Goal: Task Accomplishment & Management: Manage account settings

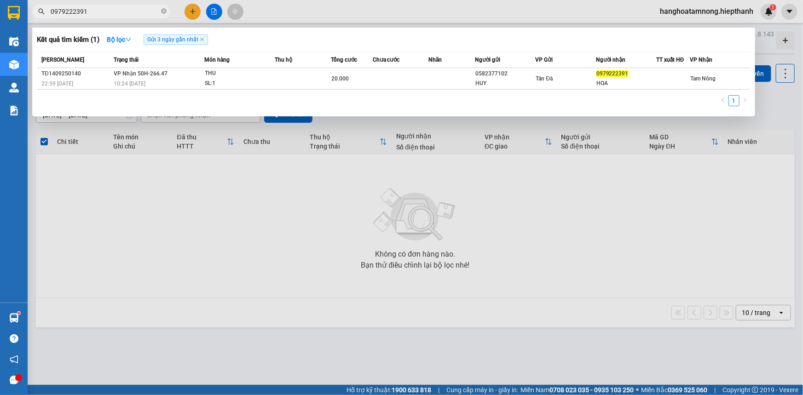
click at [163, 13] on icon "close-circle" at bounding box center [164, 11] width 6 height 6
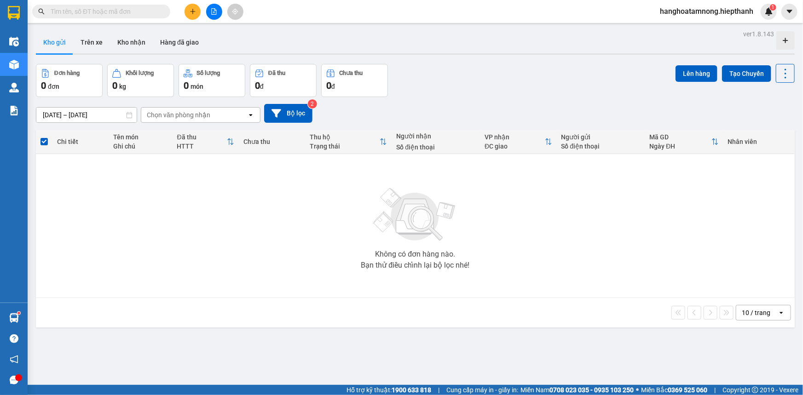
click at [153, 13] on input "text" at bounding box center [105, 11] width 109 height 10
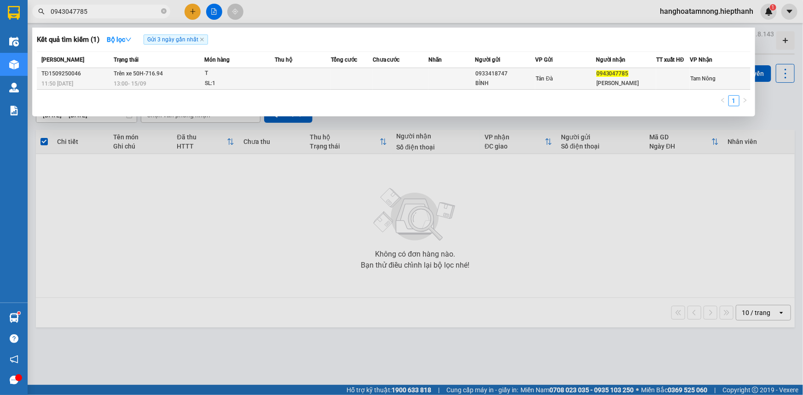
type input "0943047785"
click at [286, 71] on td at bounding box center [303, 79] width 56 height 22
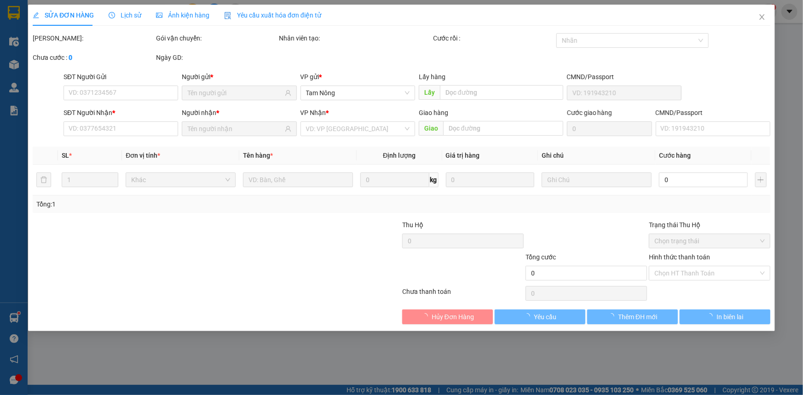
type input "0933418747"
type input "BÌNH"
type input "0943047785"
type input "[PERSON_NAME]"
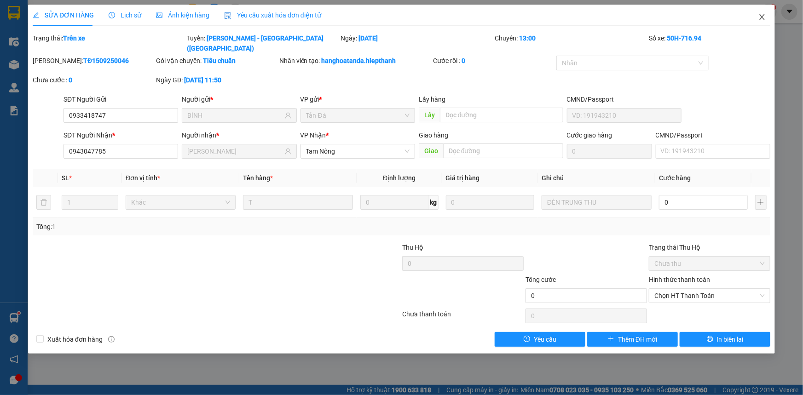
click at [760, 16] on icon "close" at bounding box center [762, 16] width 7 height 7
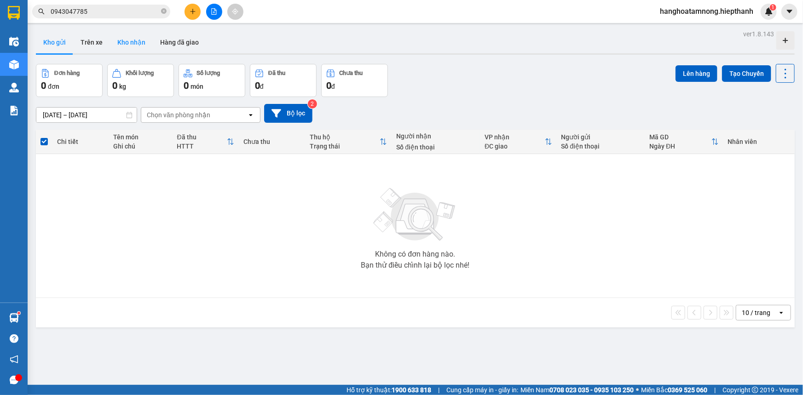
click at [131, 40] on button "Kho nhận" at bounding box center [131, 42] width 43 height 22
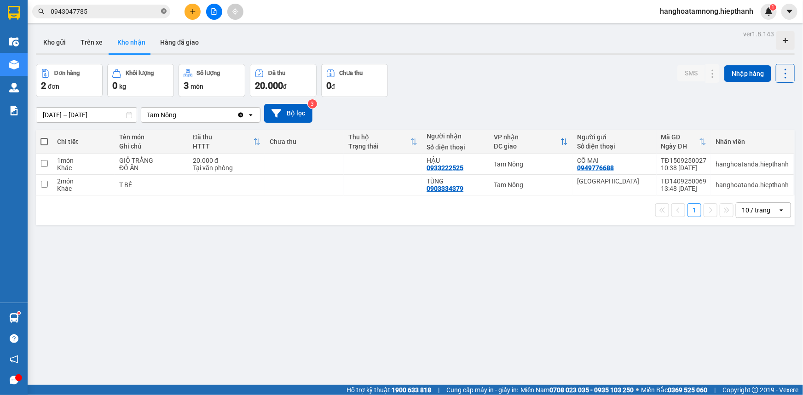
click at [162, 9] on icon "close-circle" at bounding box center [164, 11] width 6 height 6
click at [55, 46] on button "Kho gửi" at bounding box center [54, 42] width 37 height 22
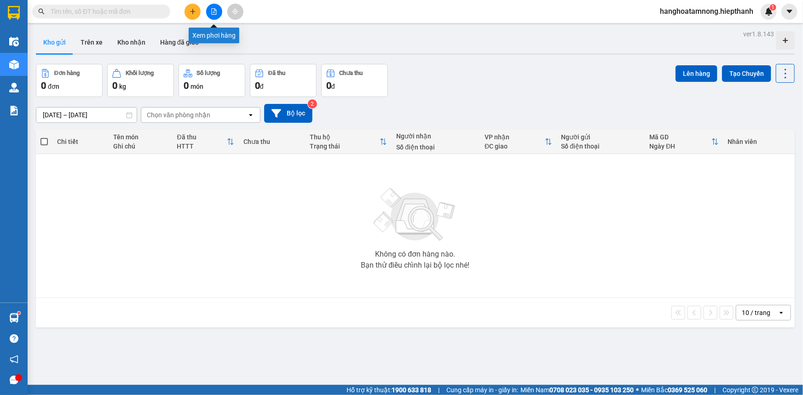
click at [214, 15] on button at bounding box center [214, 12] width 16 height 16
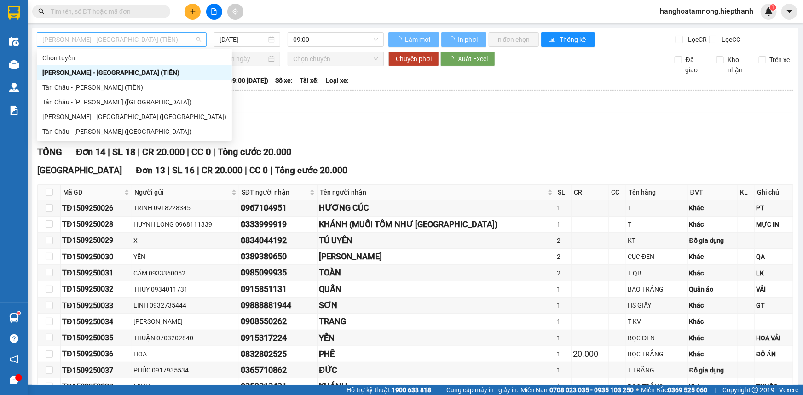
click at [124, 39] on span "[PERSON_NAME] - [GEOGRAPHIC_DATA] (TIỀN)" at bounding box center [121, 40] width 159 height 14
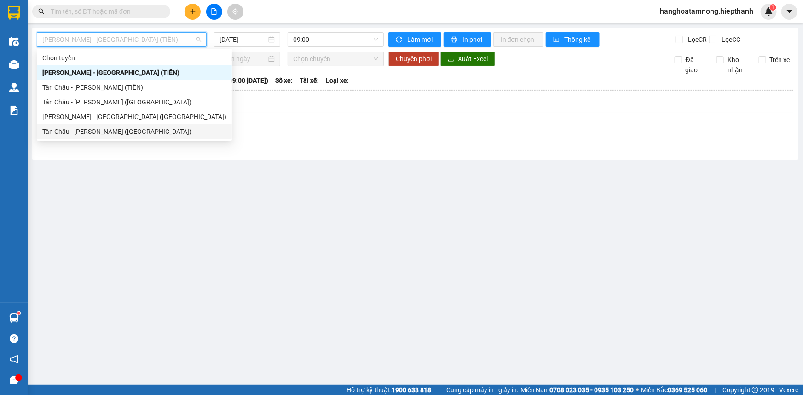
click at [93, 133] on div "Tân Châu - [PERSON_NAME] ([GEOGRAPHIC_DATA])" at bounding box center [134, 132] width 184 height 10
type input "[DATE]"
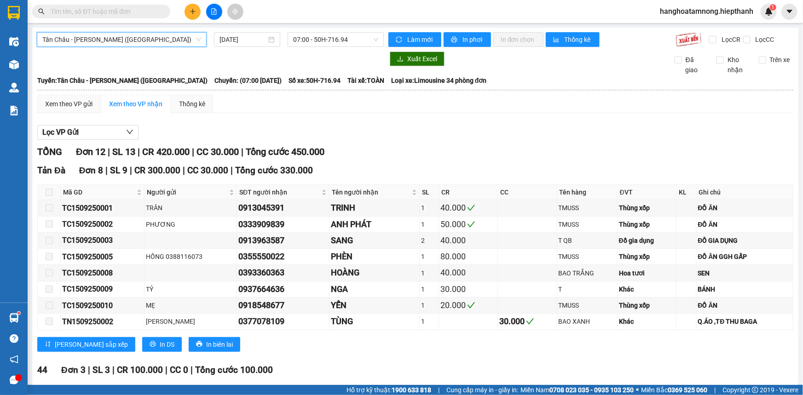
drag, startPoint x: 116, startPoint y: 46, endPoint x: 109, endPoint y: 60, distance: 16.1
click at [115, 46] on span "Tân Châu - [PERSON_NAME] ([GEOGRAPHIC_DATA])" at bounding box center [121, 40] width 159 height 14
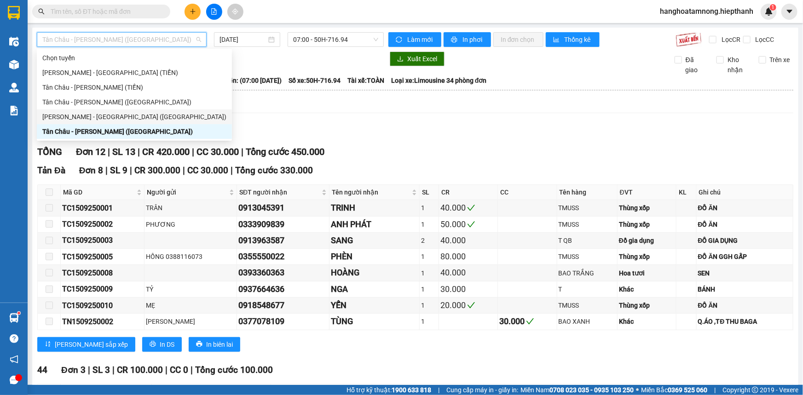
click at [77, 118] on div "[PERSON_NAME] - [GEOGRAPHIC_DATA] ([GEOGRAPHIC_DATA])" at bounding box center [134, 117] width 184 height 10
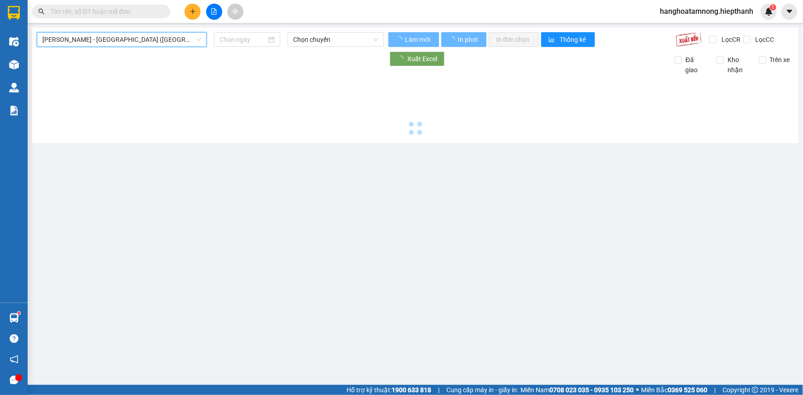
type input "[DATE]"
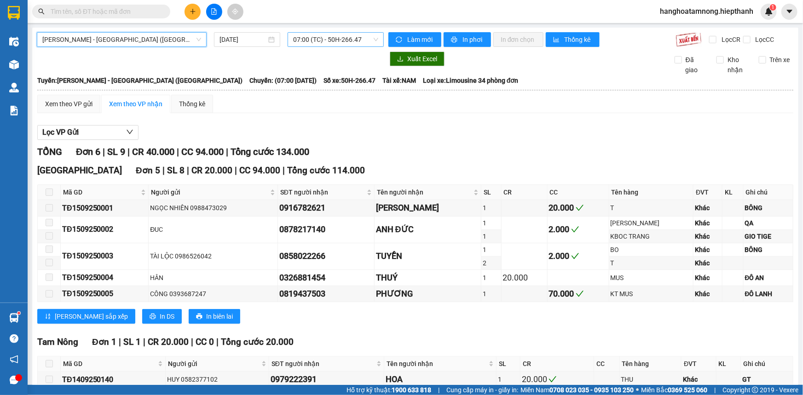
click at [331, 37] on span "07:00 (TC) - 50H-266.47" at bounding box center [335, 40] width 85 height 14
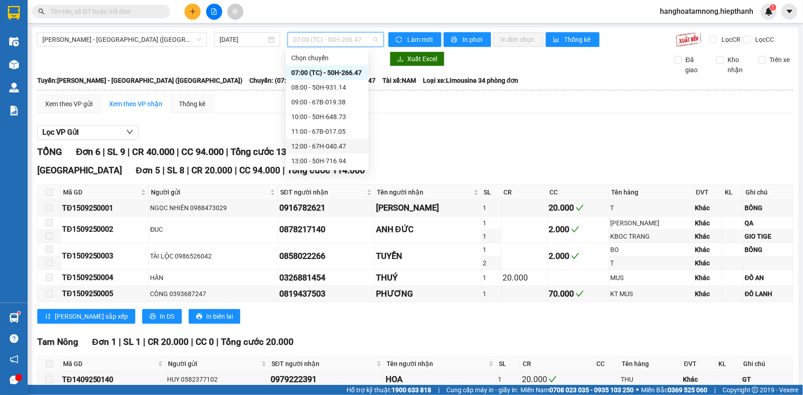
click at [339, 146] on div "12:00 - 67H-040.47" at bounding box center [327, 146] width 72 height 10
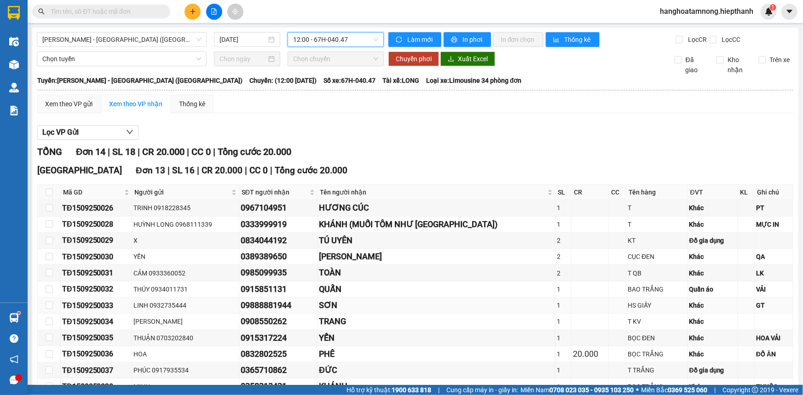
scroll to position [158, 0]
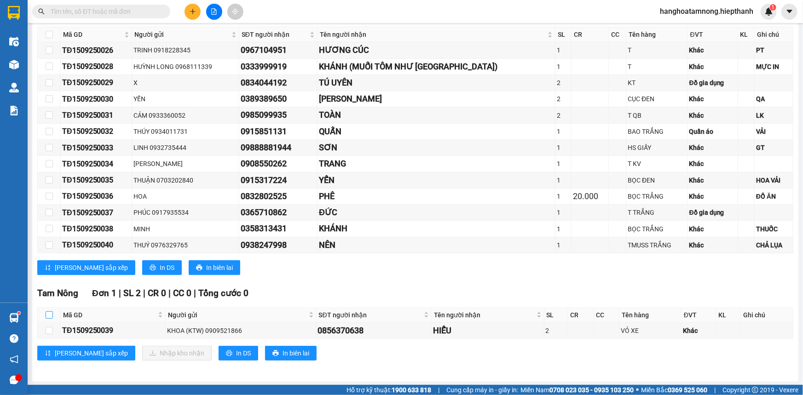
click at [46, 312] on input "checkbox" at bounding box center [49, 315] width 7 height 7
checkbox input "true"
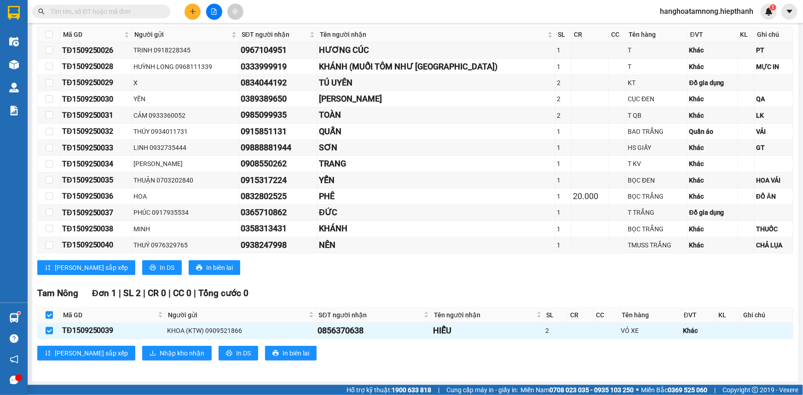
checkbox input "true"
click at [160, 353] on span "Nhập kho nhận" at bounding box center [182, 353] width 45 height 10
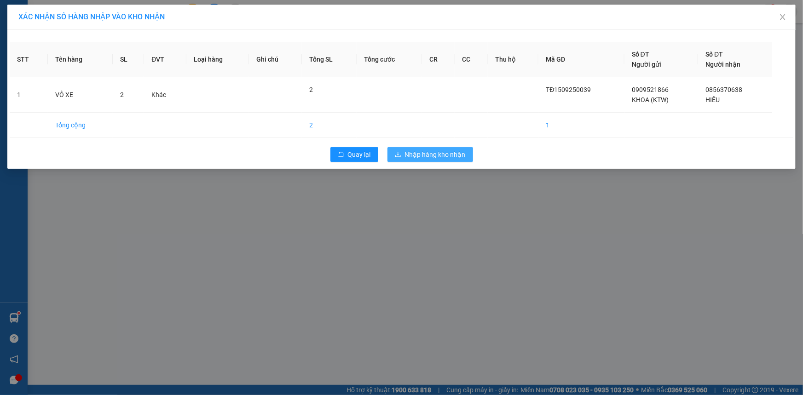
click at [452, 150] on span "Nhập hàng kho nhận" at bounding box center [435, 155] width 61 height 10
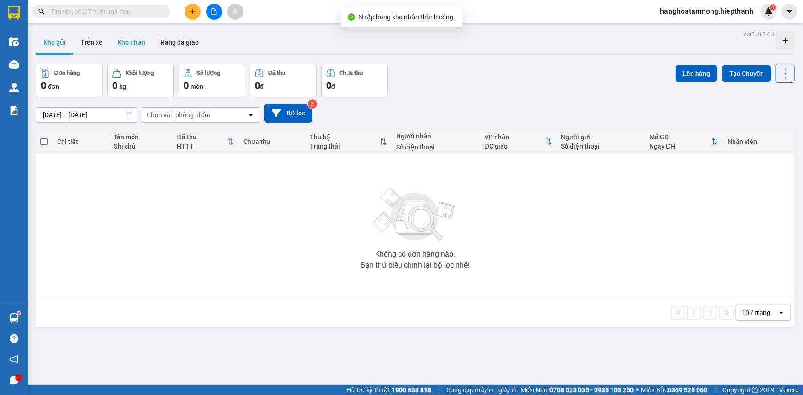
click at [134, 40] on button "Kho nhận" at bounding box center [131, 42] width 43 height 22
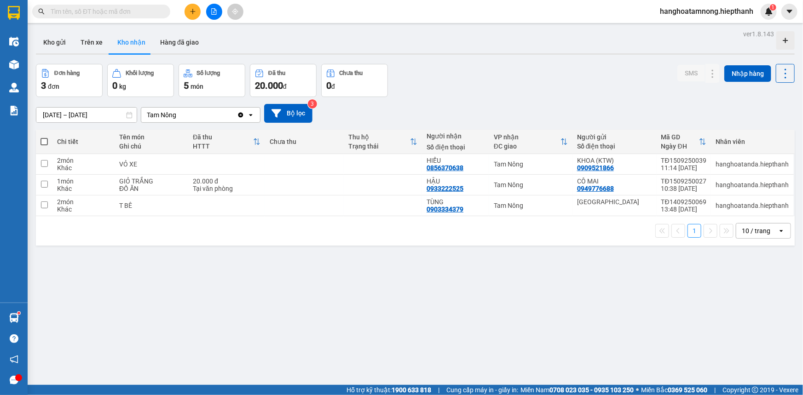
scroll to position [42, 0]
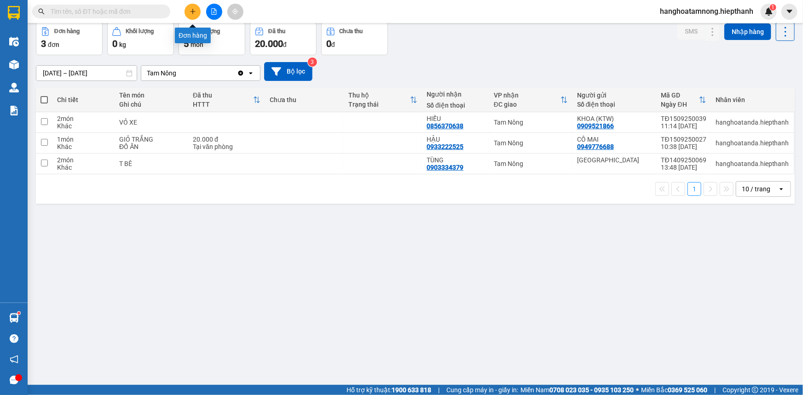
click at [191, 12] on icon "plus" at bounding box center [192, 11] width 5 height 0
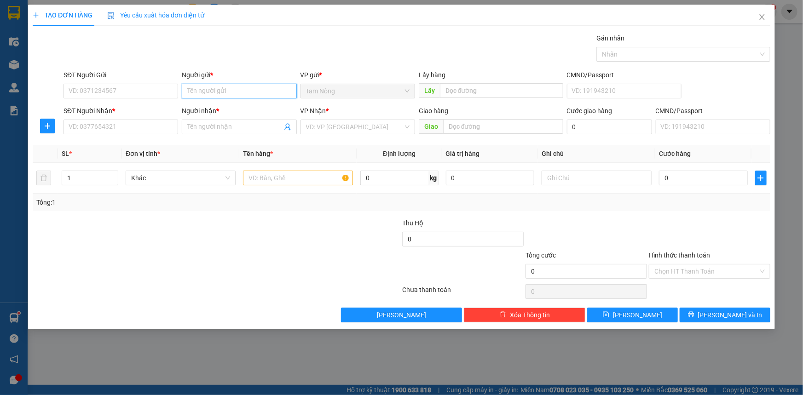
click at [217, 88] on input "Người gửi *" at bounding box center [239, 91] width 115 height 15
type input "CHÙA QUÊ HƯƠNG"
click at [350, 124] on input "search" at bounding box center [354, 127] width 97 height 14
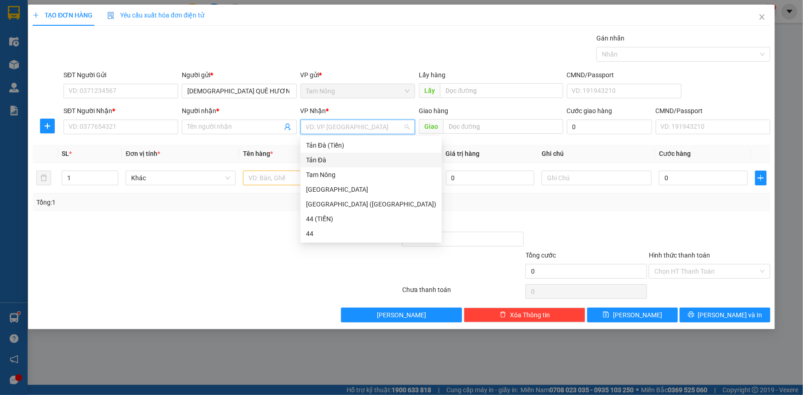
click at [316, 156] on div "Tản Đà" at bounding box center [371, 160] width 130 height 10
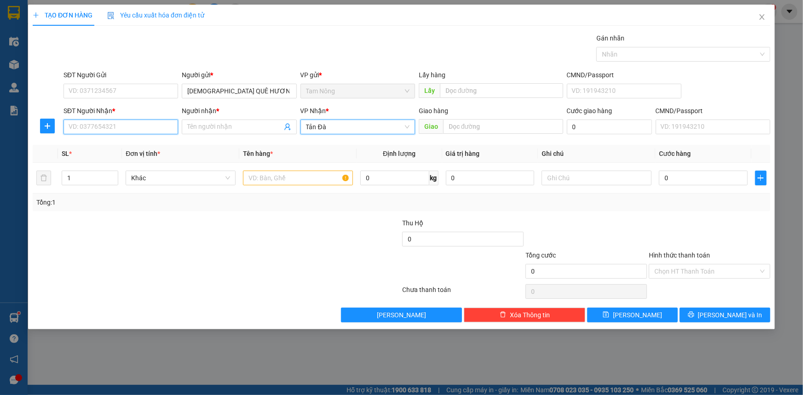
click at [152, 124] on input "SĐT Người Nhận *" at bounding box center [121, 127] width 115 height 15
type input "0939145343"
click at [226, 129] on input "Người nhận *" at bounding box center [234, 127] width 94 height 10
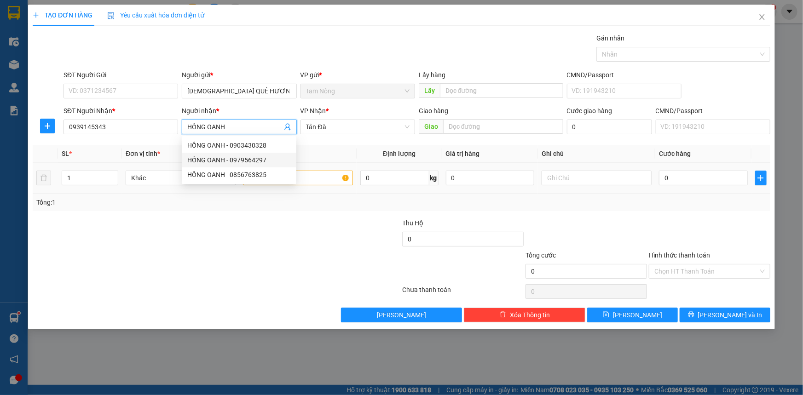
type input "HỒNG OANH"
click at [319, 173] on input "text" at bounding box center [298, 178] width 110 height 15
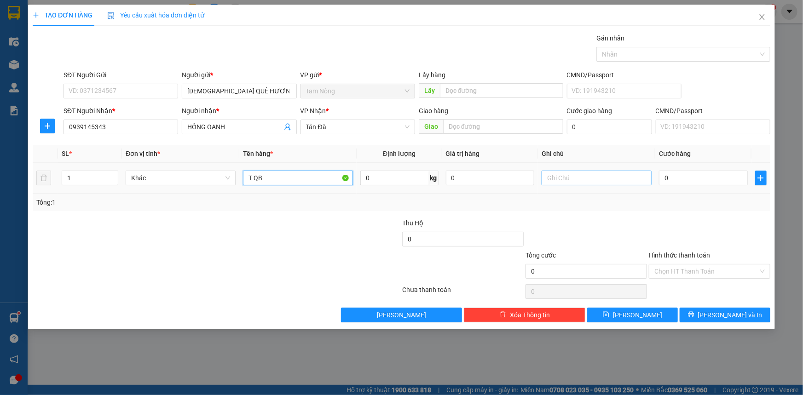
type input "T QB"
click at [575, 178] on input "text" at bounding box center [597, 178] width 110 height 15
type input "T"
type input "TƯỢNG PHẬT"
click at [710, 182] on input "0" at bounding box center [703, 178] width 89 height 15
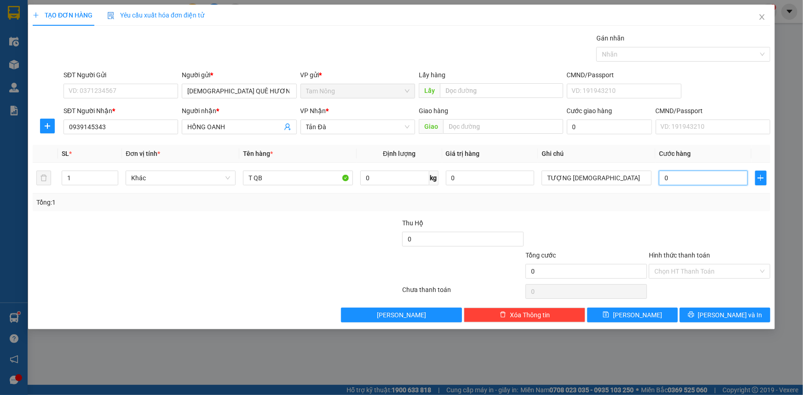
type input "2"
type input "20"
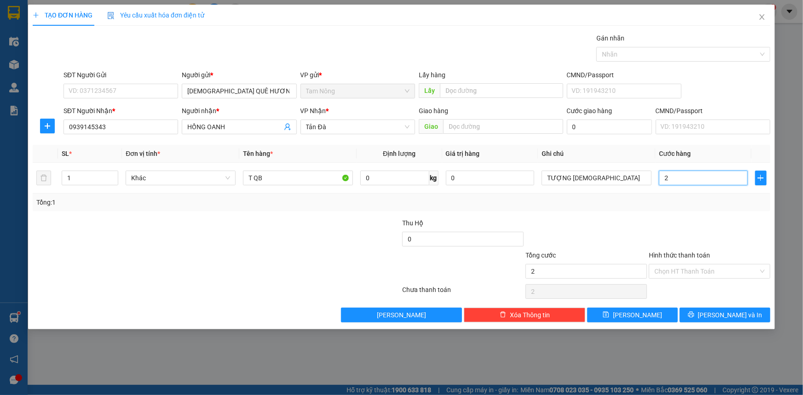
type input "20"
type input "20.000"
click at [693, 259] on div "Hình thức thanh toán" at bounding box center [710, 257] width 122 height 14
drag, startPoint x: 689, startPoint y: 267, endPoint x: 683, endPoint y: 280, distance: 14.4
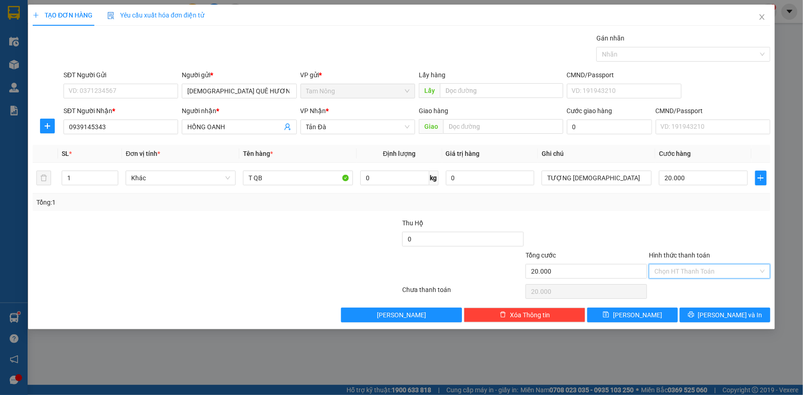
click at [689, 267] on input "Hình thức thanh toán" at bounding box center [707, 272] width 104 height 14
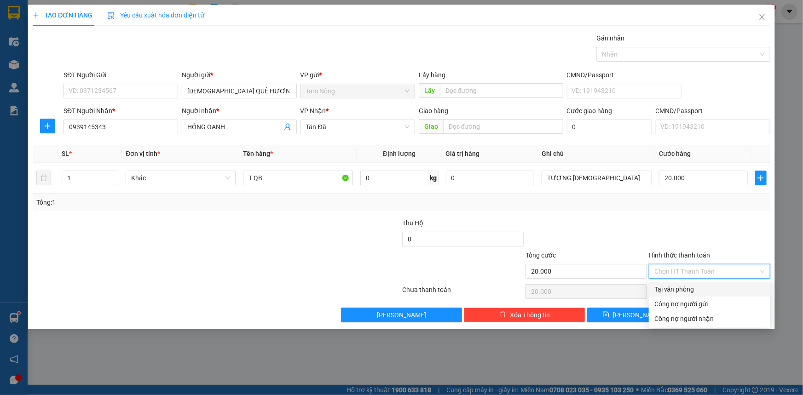
click at [677, 288] on div "Tại văn phòng" at bounding box center [710, 289] width 110 height 10
type input "0"
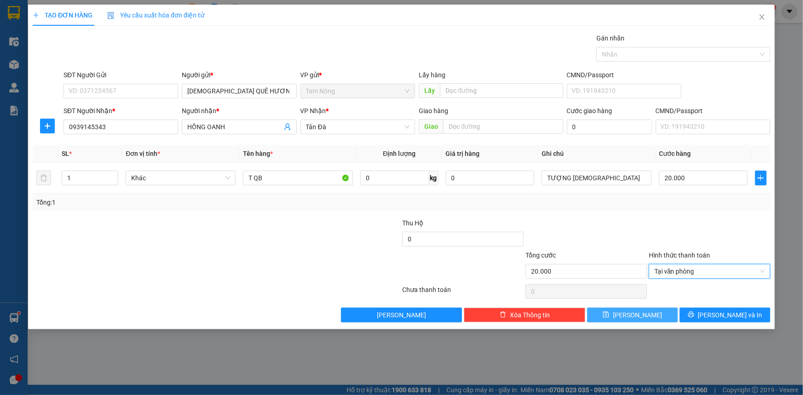
click at [631, 313] on button "Lưu" at bounding box center [632, 315] width 91 height 15
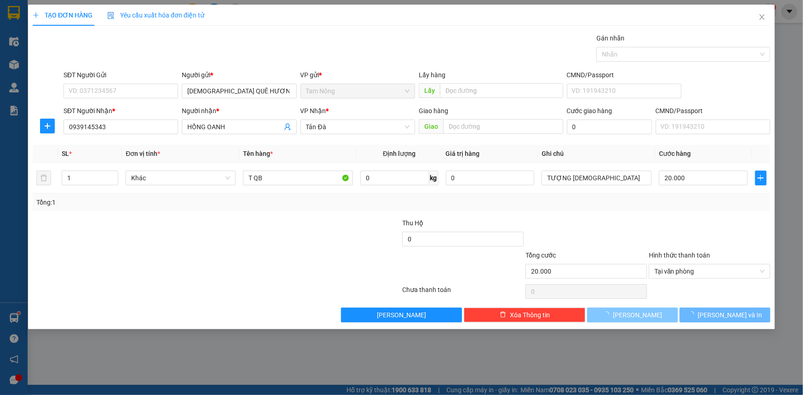
type input "0"
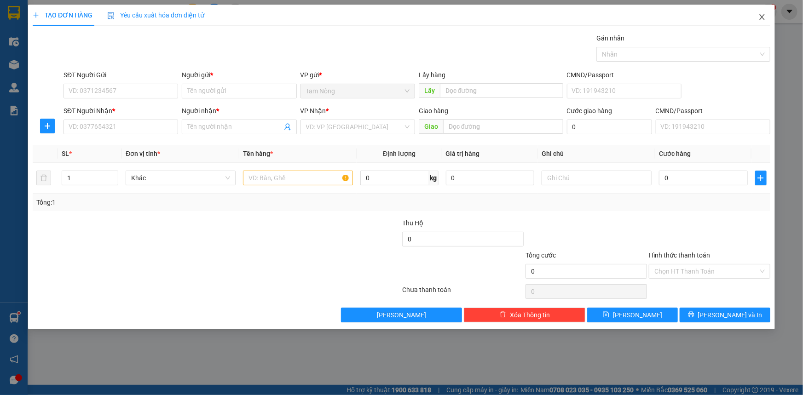
click at [764, 16] on icon "close" at bounding box center [762, 16] width 7 height 7
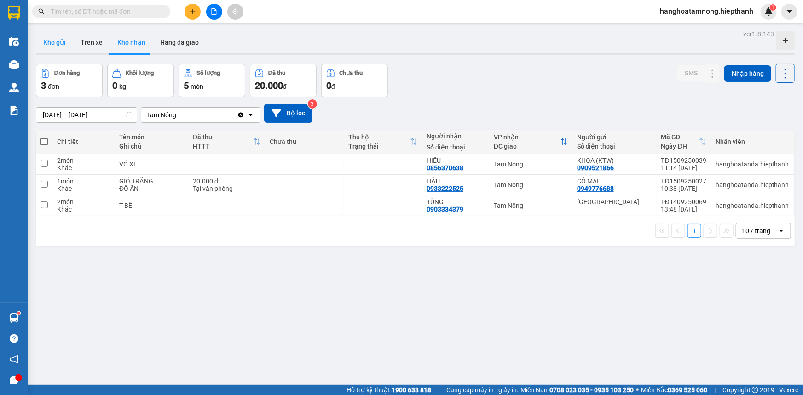
click at [63, 40] on button "Kho gửi" at bounding box center [54, 42] width 37 height 22
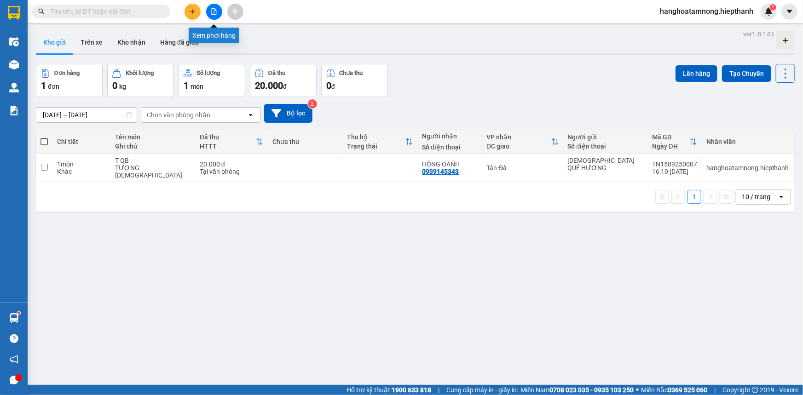
click at [214, 8] on icon "file-add" at bounding box center [214, 11] width 5 height 6
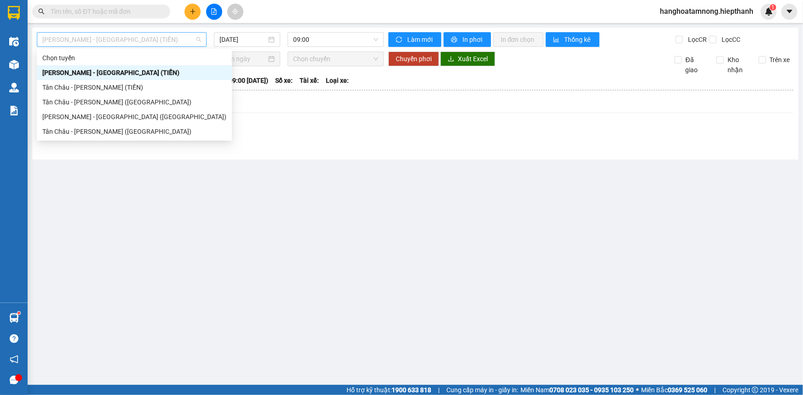
click at [117, 36] on span "[PERSON_NAME] - [GEOGRAPHIC_DATA] (TIỀN)" at bounding box center [121, 40] width 159 height 14
click at [86, 116] on div "[PERSON_NAME] - [GEOGRAPHIC_DATA] ([GEOGRAPHIC_DATA])" at bounding box center [134, 117] width 184 height 10
type input "[DATE]"
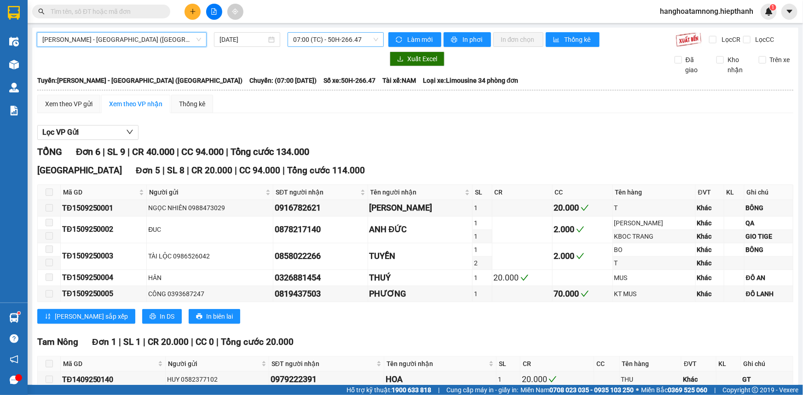
click at [336, 40] on span "07:00 (TC) - 50H-266.47" at bounding box center [335, 40] width 85 height 14
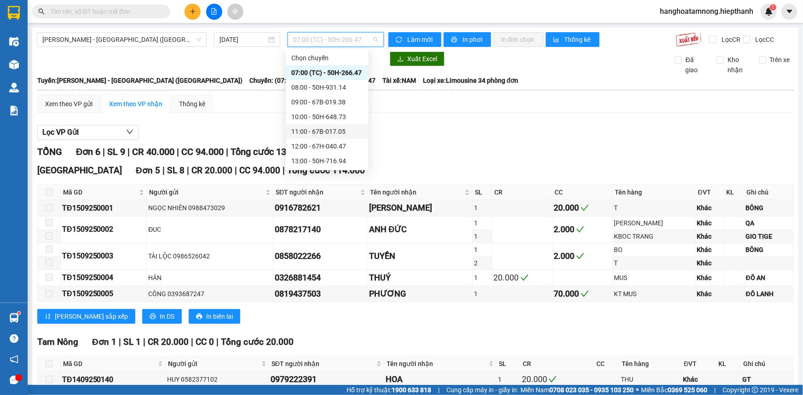
scroll to position [41, 0]
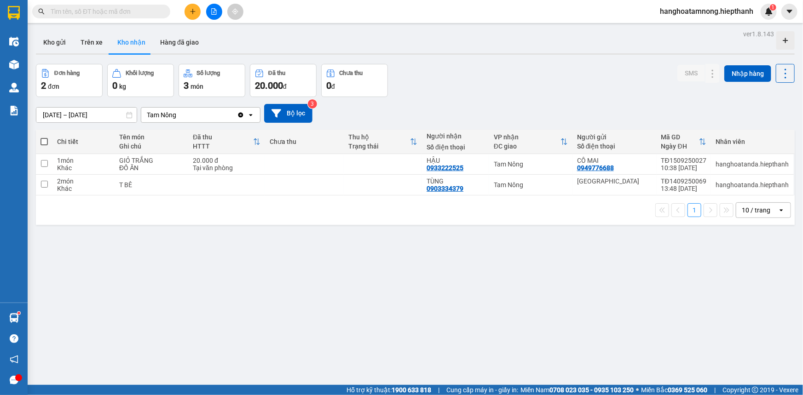
click at [212, 12] on icon "file-add" at bounding box center [214, 11] width 6 height 6
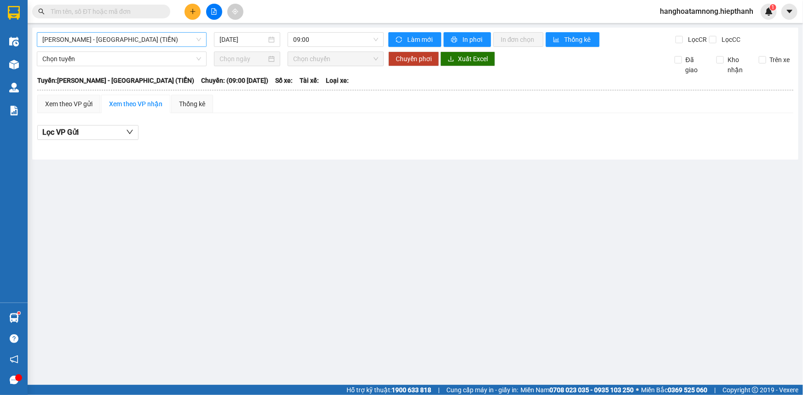
click at [131, 37] on span "[PERSON_NAME] - [GEOGRAPHIC_DATA] (TIỀN)" at bounding box center [121, 40] width 159 height 14
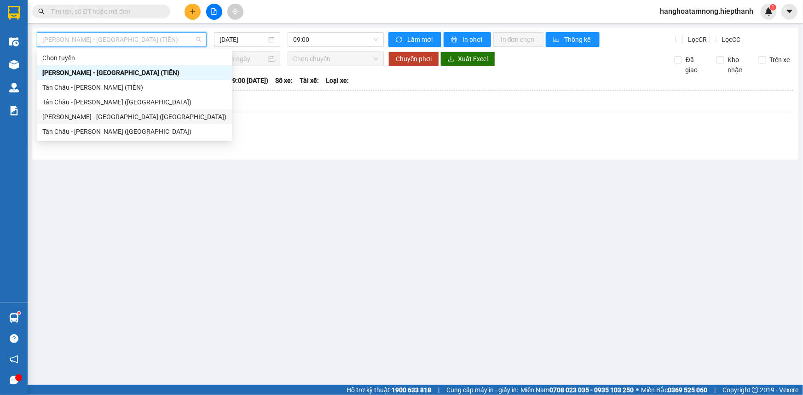
click at [103, 111] on div "[PERSON_NAME] - [GEOGRAPHIC_DATA] ([GEOGRAPHIC_DATA])" at bounding box center [134, 117] width 195 height 15
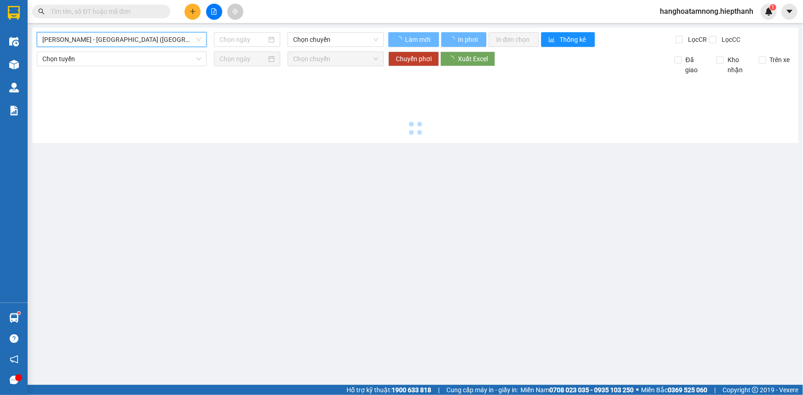
type input "[DATE]"
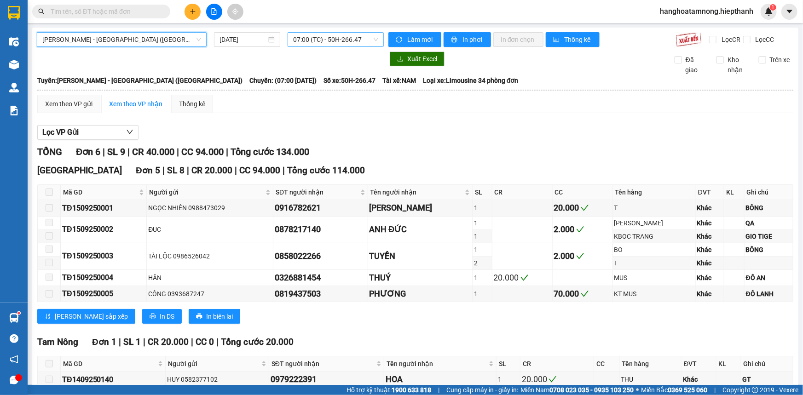
click at [310, 38] on span "07:00 (TC) - 50H-266.47" at bounding box center [335, 40] width 85 height 14
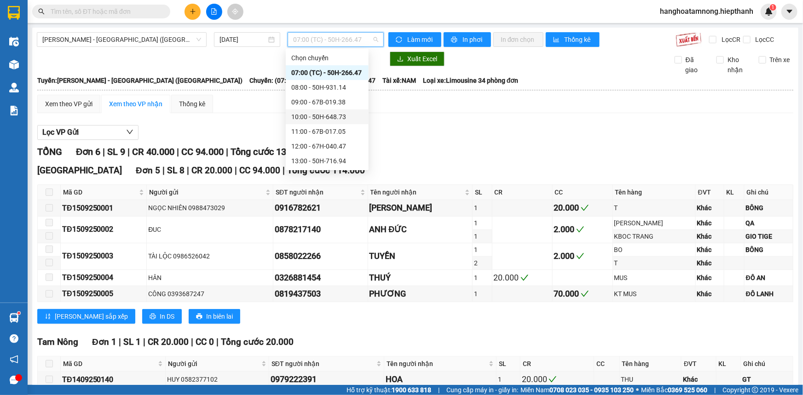
click at [313, 113] on div "10:00 - 50H-648.73" at bounding box center [327, 117] width 72 height 10
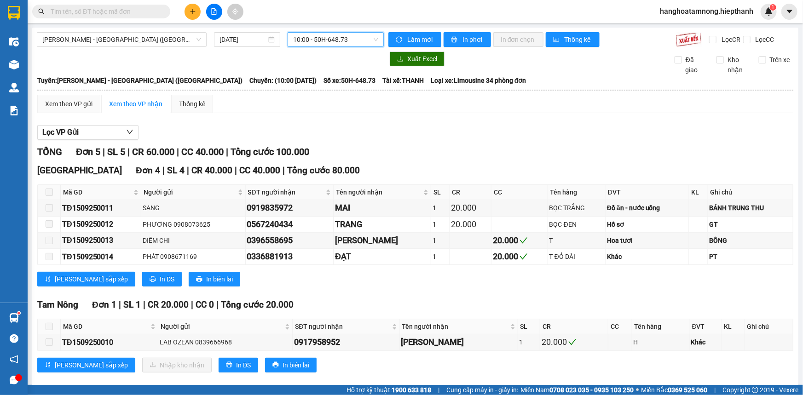
click at [307, 44] on span "10:00 - 50H-648.73" at bounding box center [335, 40] width 85 height 14
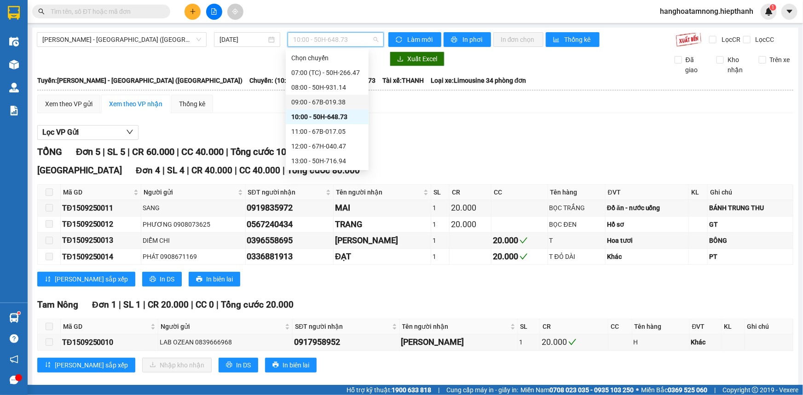
click at [296, 99] on div "09:00 - 67B-019.38" at bounding box center [327, 102] width 72 height 10
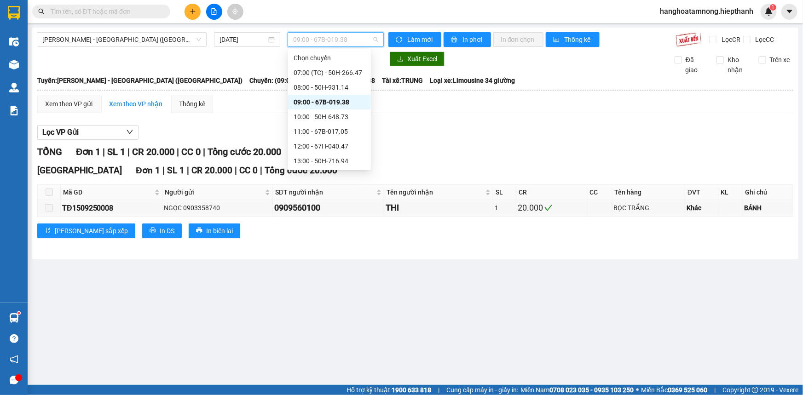
click at [353, 40] on span "09:00 - 67B-019.38" at bounding box center [335, 40] width 85 height 14
click at [303, 133] on div "11:00 - 67B-017.05" at bounding box center [330, 132] width 72 height 10
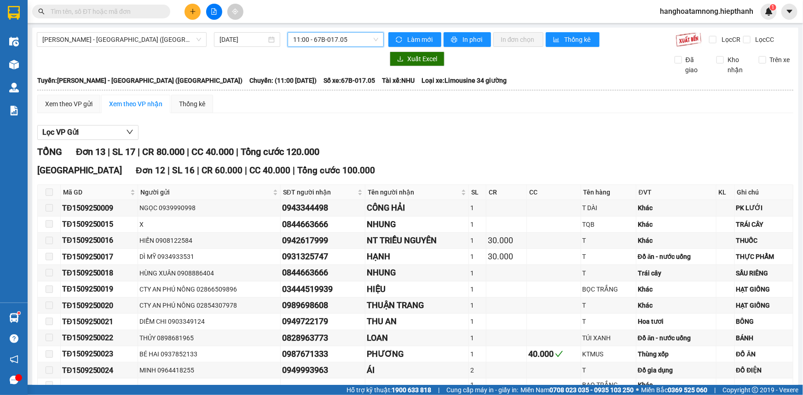
click at [321, 29] on div "[GEOGRAPHIC_DATA] - [GEOGRAPHIC_DATA] ([GEOGRAPHIC_DATA]) [DATE] 11:00 11:00 - …" at bounding box center [415, 281] width 766 height 506
click at [317, 36] on span "11:00 - 67B-017.05" at bounding box center [335, 40] width 85 height 14
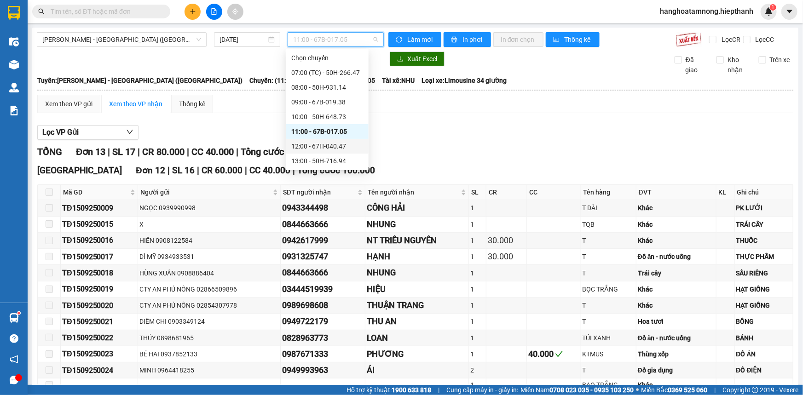
click at [307, 142] on div "12:00 - 67H-040.47" at bounding box center [327, 146] width 72 height 10
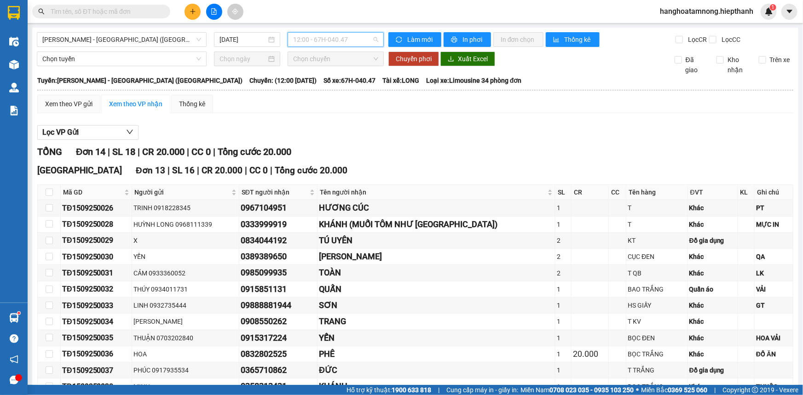
click at [305, 34] on span "12:00 - 67H-040.47" at bounding box center [335, 40] width 85 height 14
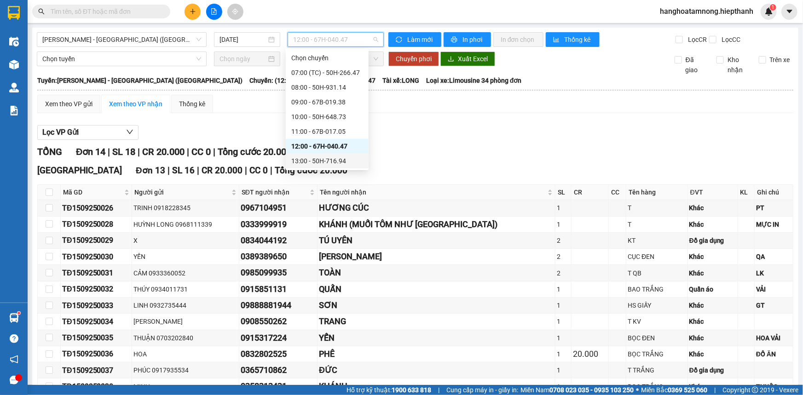
click at [304, 162] on div "13:00 - 50H-716.94" at bounding box center [327, 161] width 72 height 10
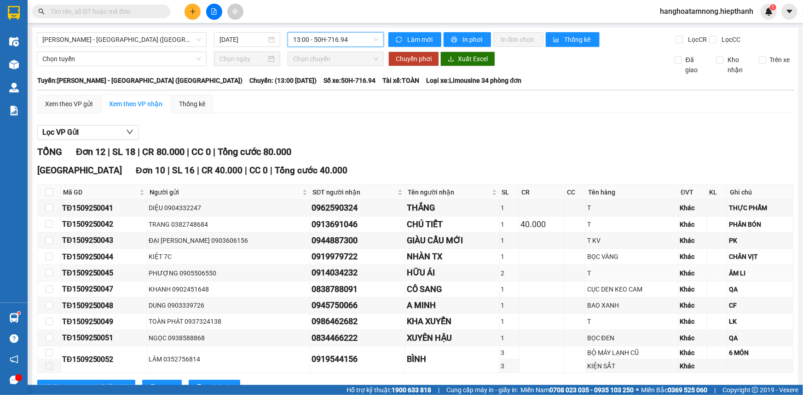
scroll to position [136, 0]
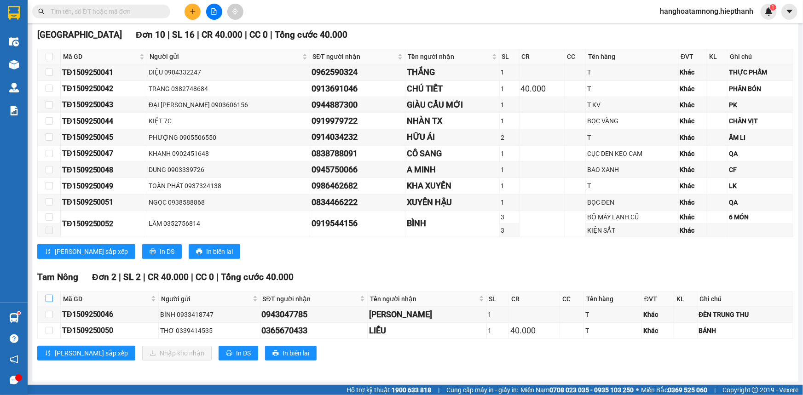
click at [51, 295] on input "checkbox" at bounding box center [49, 298] width 7 height 7
checkbox input "true"
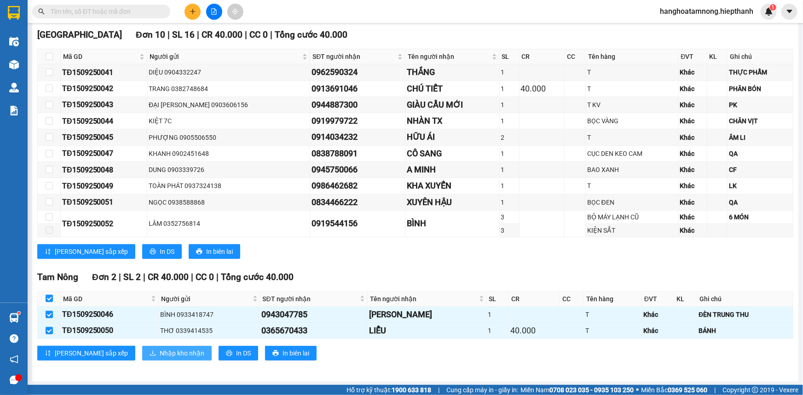
click at [160, 356] on span "Nhập kho nhận" at bounding box center [182, 353] width 45 height 10
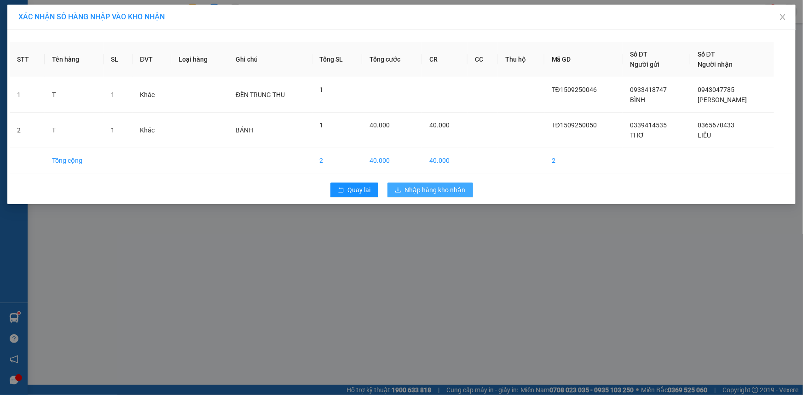
click at [428, 197] on button "Nhập hàng kho nhận" at bounding box center [431, 190] width 86 height 15
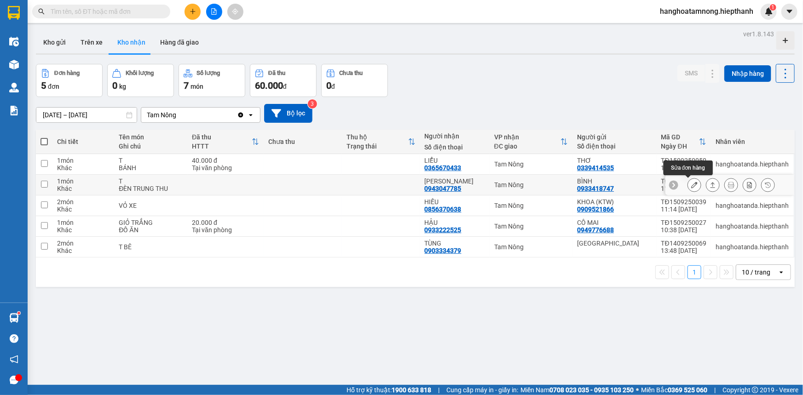
click at [691, 183] on icon at bounding box center [694, 185] width 6 height 6
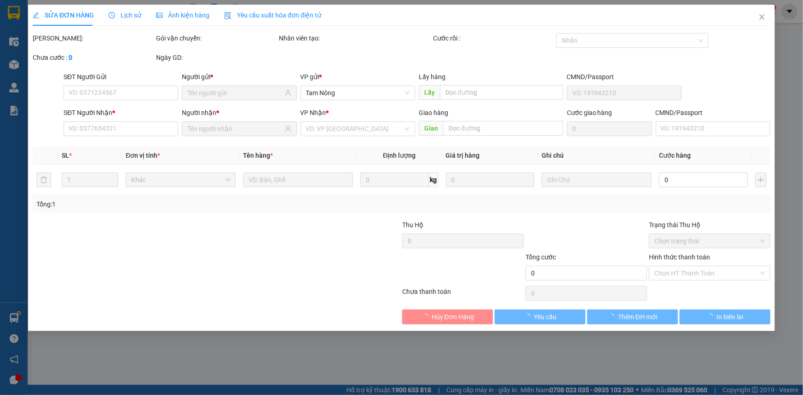
type input "0933418747"
type input "BÌNH"
type input "0943047785"
type input "[PERSON_NAME]"
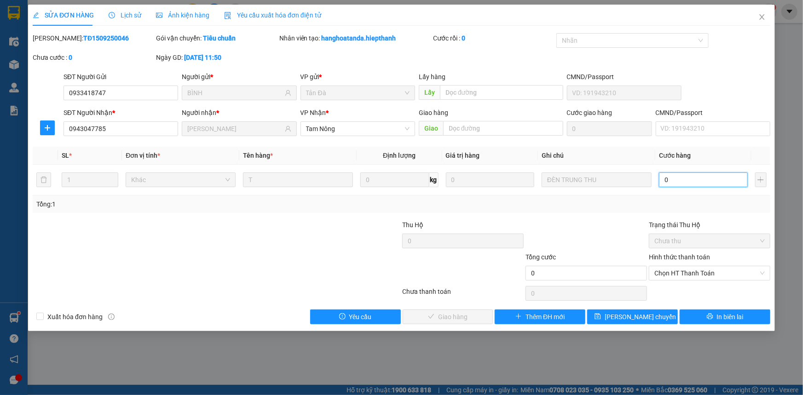
click at [689, 185] on input "0" at bounding box center [703, 180] width 89 height 15
type input "3"
type input "30"
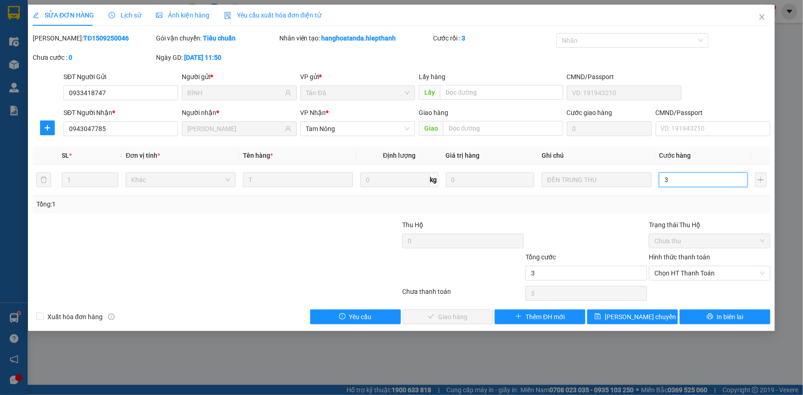
type input "30"
click at [699, 278] on span "Chọn HT Thanh Toán" at bounding box center [710, 274] width 110 height 14
type input "30"
type input "30.000"
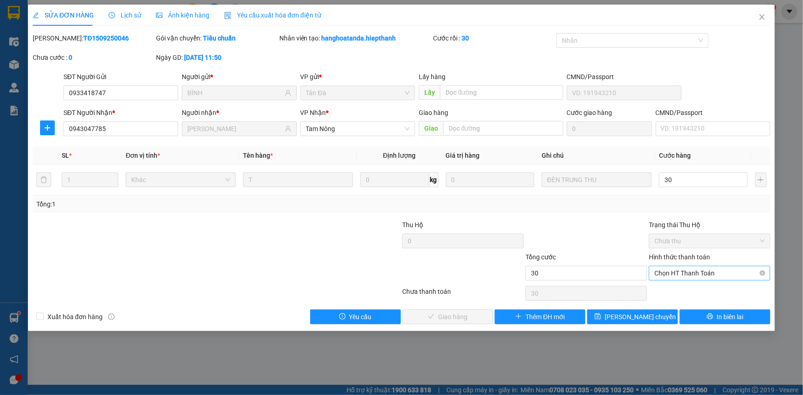
type input "30.000"
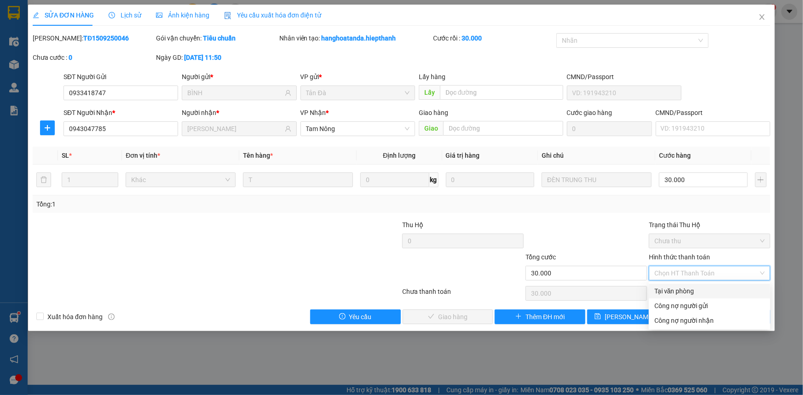
click at [677, 291] on div "Tại văn phòng" at bounding box center [710, 291] width 110 height 10
type input "0"
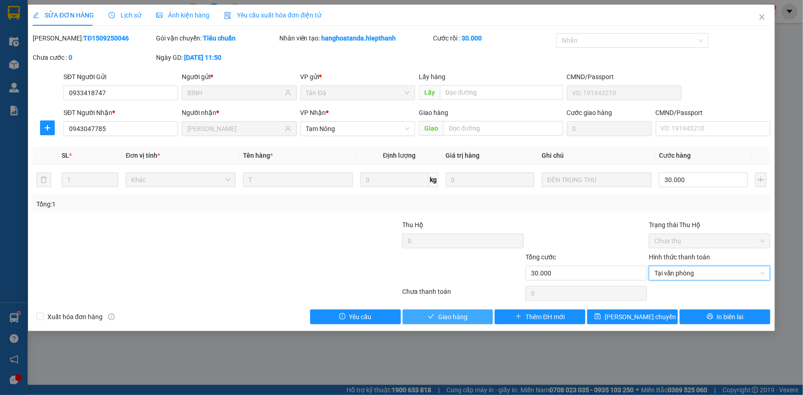
click at [452, 320] on span "Giao hàng" at bounding box center [452, 317] width 29 height 10
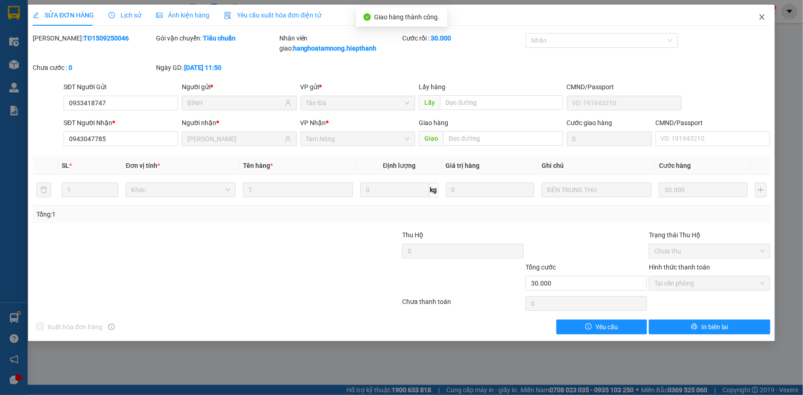
click at [764, 16] on icon "close" at bounding box center [762, 16] width 7 height 7
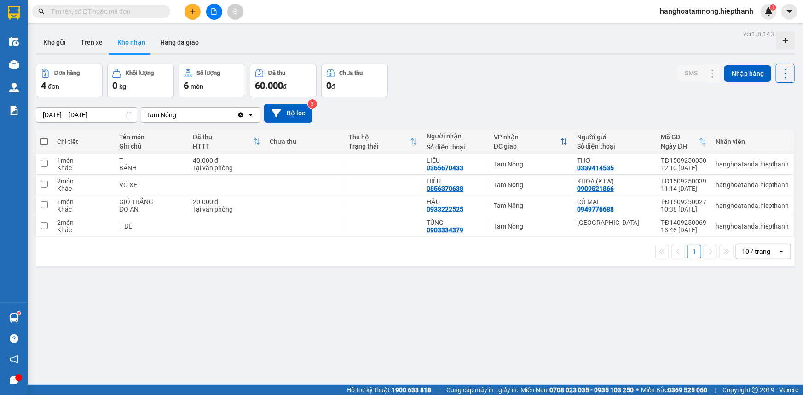
click at [207, 12] on button at bounding box center [214, 12] width 16 height 16
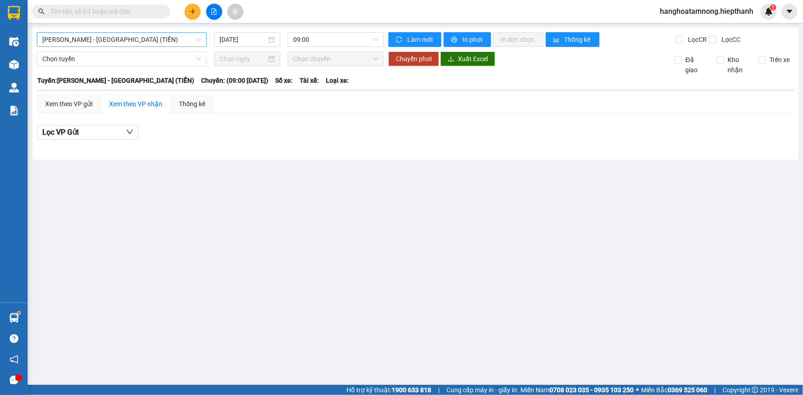
drag, startPoint x: 145, startPoint y: 49, endPoint x: 145, endPoint y: 41, distance: 7.9
click at [145, 48] on div "[GEOGRAPHIC_DATA] - [GEOGRAPHIC_DATA] (TIỀN) [DATE] 09:00 Làm mới In phơi In đơ…" at bounding box center [415, 94] width 766 height 132
click at [145, 41] on span "[PERSON_NAME] - [GEOGRAPHIC_DATA] (TIỀN)" at bounding box center [121, 40] width 159 height 14
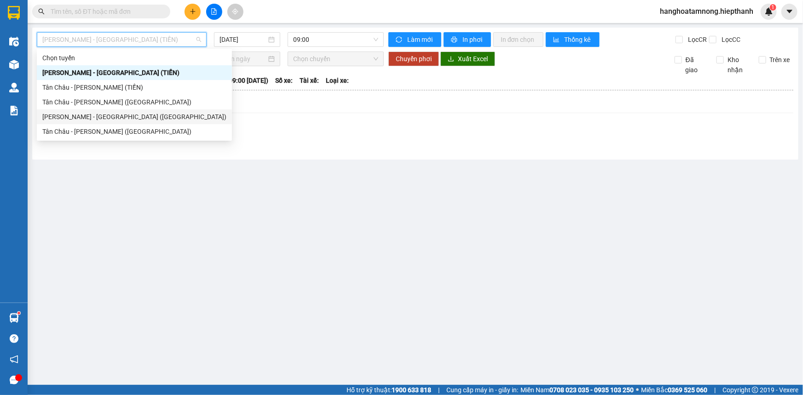
click at [67, 115] on div "[PERSON_NAME] - [GEOGRAPHIC_DATA] ([GEOGRAPHIC_DATA])" at bounding box center [134, 117] width 184 height 10
type input "[DATE]"
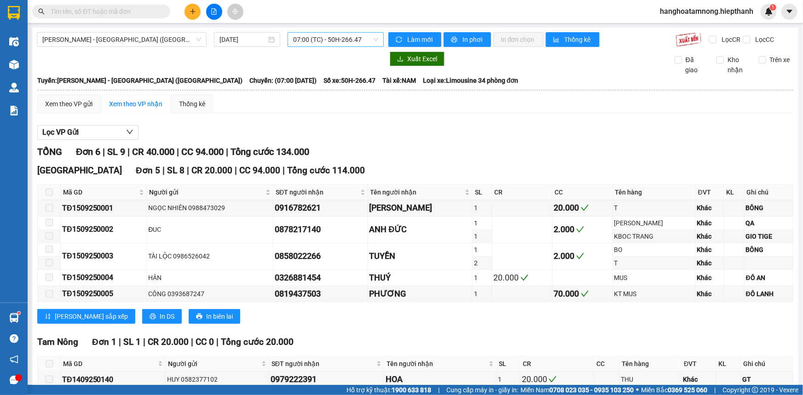
drag, startPoint x: 319, startPoint y: 29, endPoint x: 315, endPoint y: 38, distance: 9.3
click at [318, 32] on div "[GEOGRAPHIC_DATA] - [GEOGRAPHIC_DATA] ([GEOGRAPHIC_DATA]) [DATE] 07:00 (TC) - 5…" at bounding box center [415, 229] width 766 height 403
drag, startPoint x: 315, startPoint y: 39, endPoint x: 332, endPoint y: 93, distance: 57.4
click at [315, 40] on span "07:00 (TC) - 50H-266.47" at bounding box center [335, 40] width 85 height 14
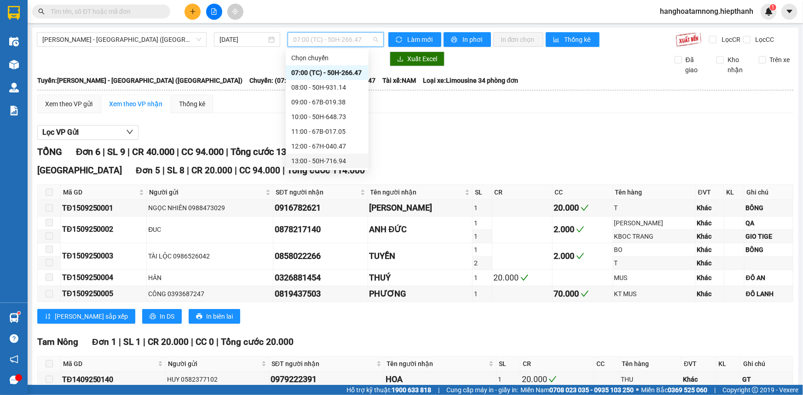
scroll to position [41, 0]
click at [301, 119] on div "13:00 - 50H-716.94" at bounding box center [327, 120] width 72 height 10
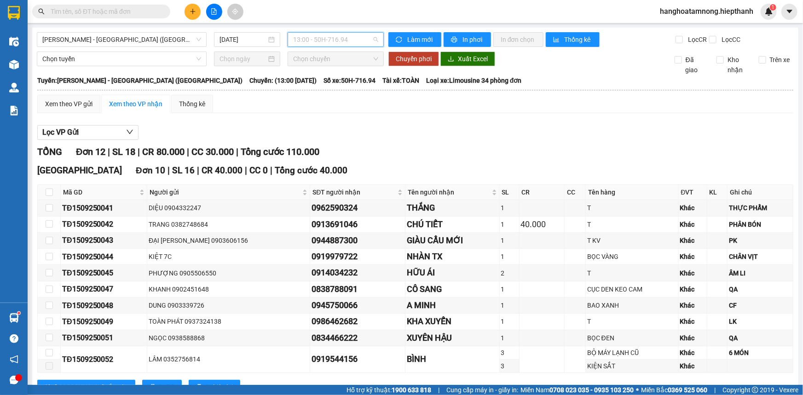
click at [309, 37] on span "13:00 - 50H-716.94" at bounding box center [335, 40] width 85 height 14
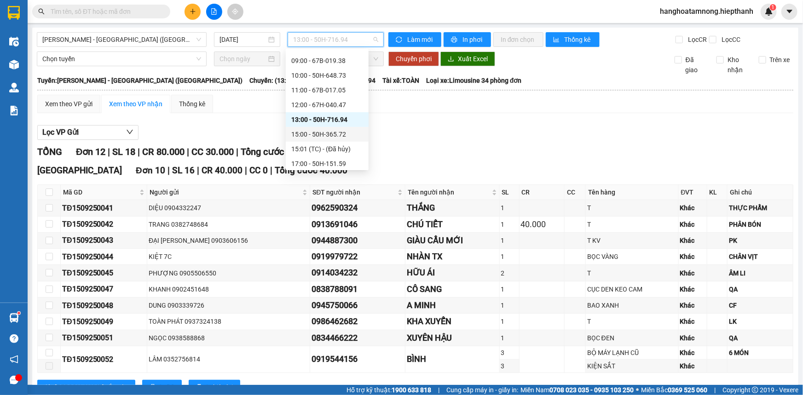
click at [294, 138] on div "15:00 - 50H-365.72" at bounding box center [327, 134] width 72 height 10
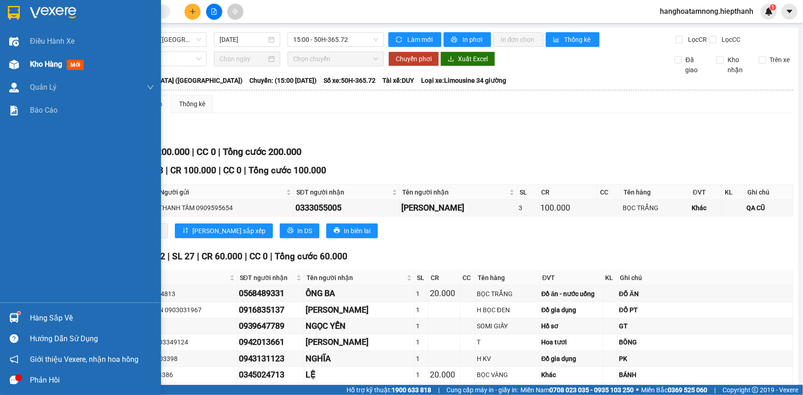
click at [17, 66] on img at bounding box center [14, 65] width 10 height 10
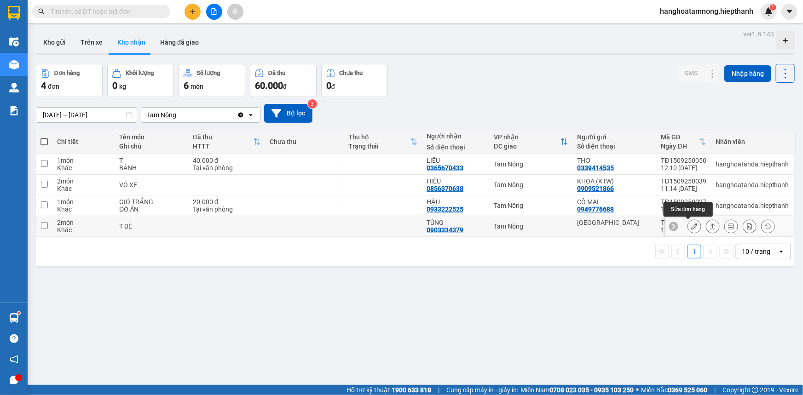
click at [691, 225] on icon at bounding box center [694, 226] width 6 height 6
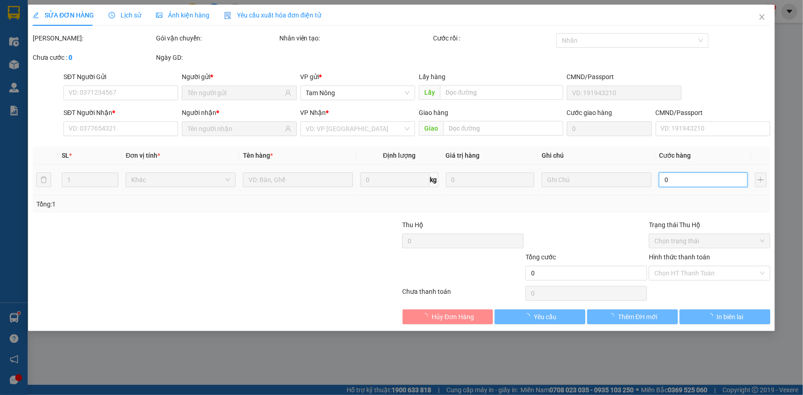
click at [686, 185] on input "0" at bounding box center [703, 180] width 89 height 15
type input "[GEOGRAPHIC_DATA]"
type input "0903334379"
type input "TÙNG"
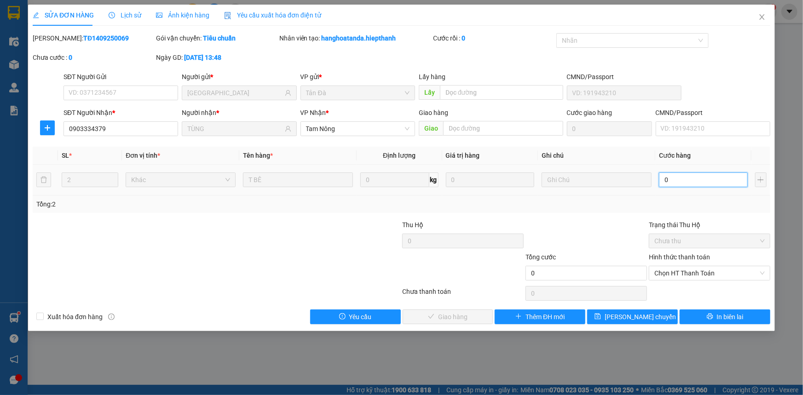
click at [695, 184] on input "0" at bounding box center [703, 180] width 89 height 15
type input "6"
type input "60"
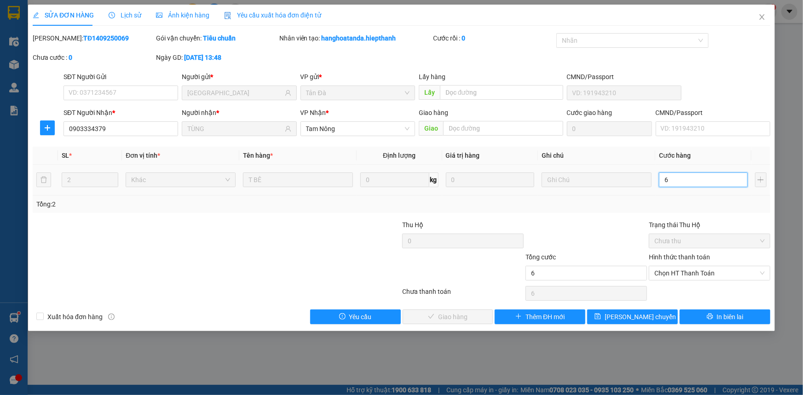
type input "60"
click at [703, 272] on span "Chọn HT Thanh Toán" at bounding box center [710, 274] width 110 height 14
type input "60"
type input "60.000"
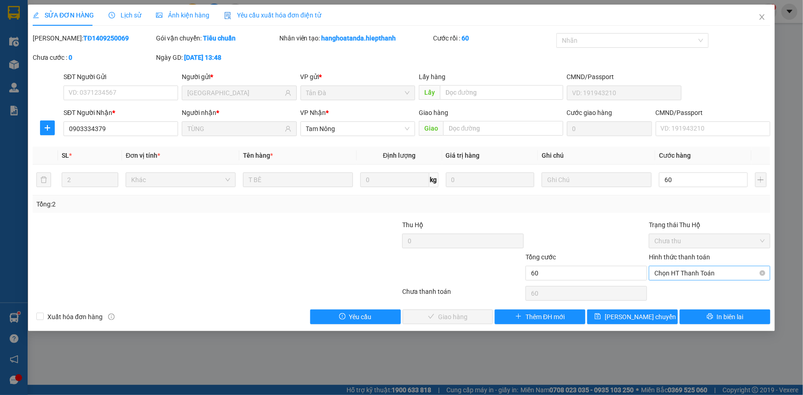
type input "60.000"
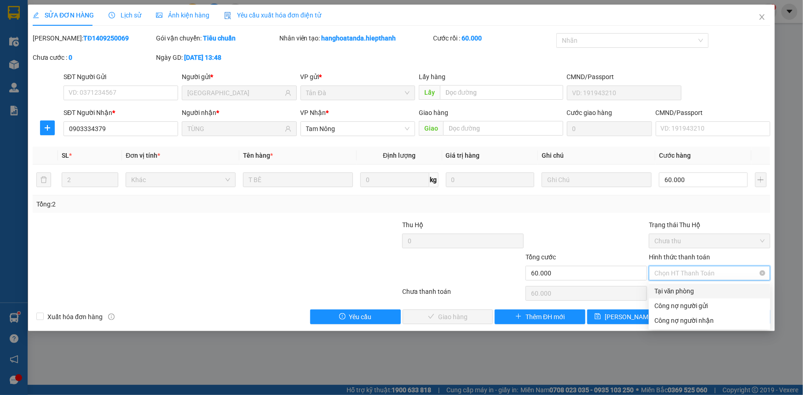
click at [677, 290] on div "Tại văn phòng" at bounding box center [710, 291] width 110 height 10
type input "0"
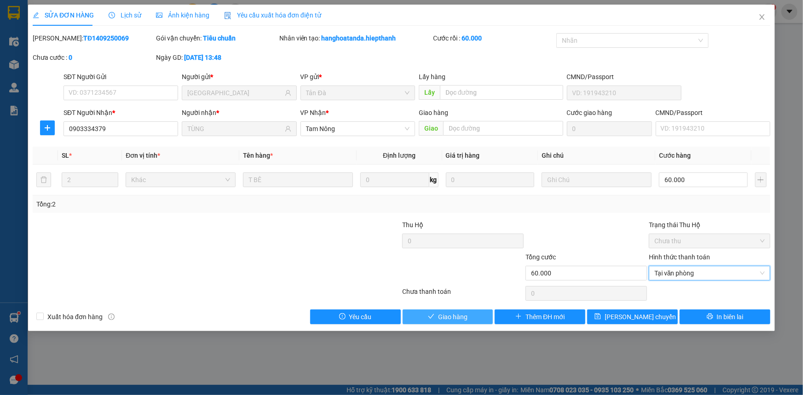
click at [452, 310] on button "Giao hàng" at bounding box center [448, 317] width 91 height 15
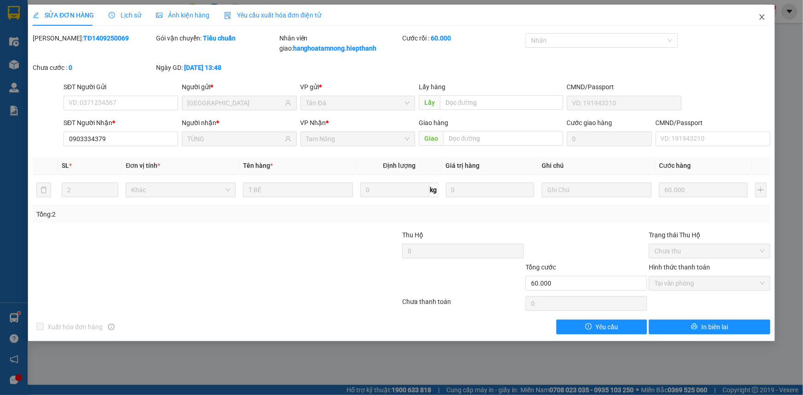
click at [759, 13] on span "Close" at bounding box center [762, 18] width 26 height 26
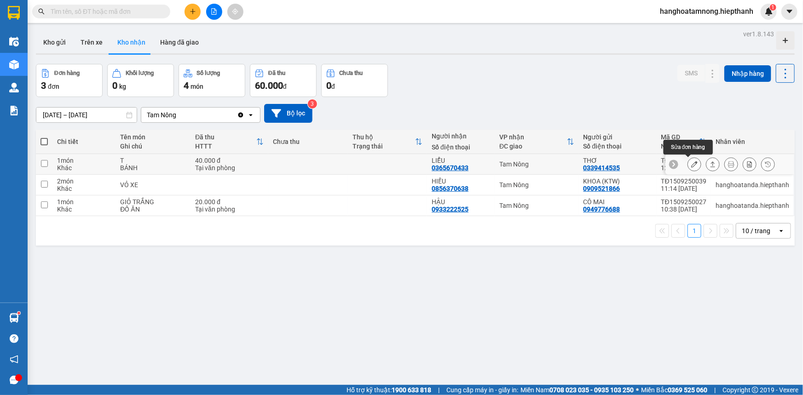
click at [691, 163] on icon at bounding box center [694, 164] width 6 height 6
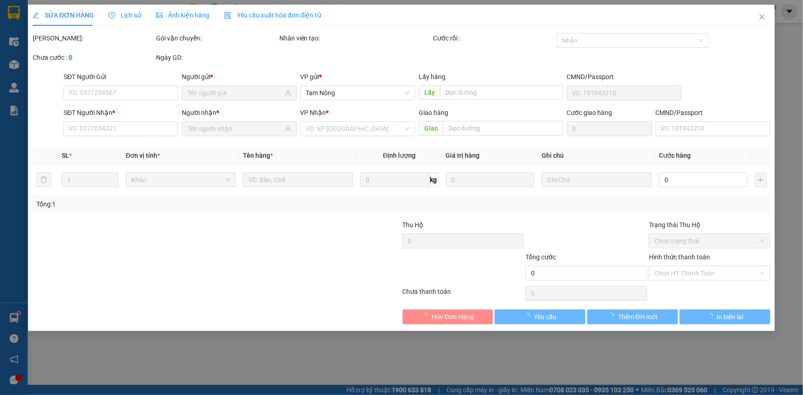
type input "0339414535"
type input "THƠ"
type input "0365670433"
type input "LIỂU"
type input "40.000"
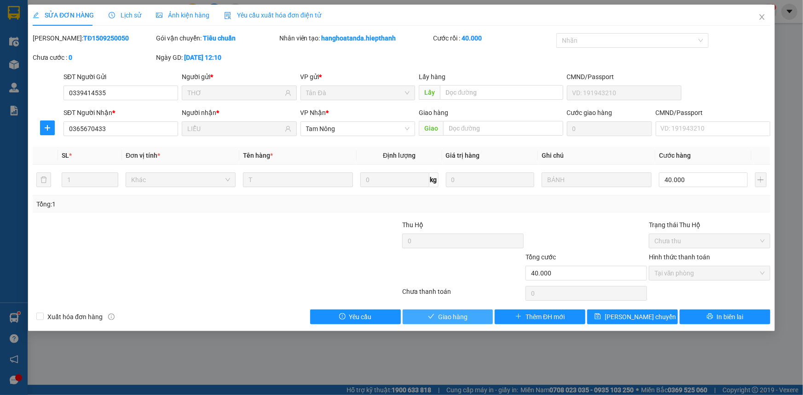
click at [464, 317] on span "Giao hàng" at bounding box center [452, 317] width 29 height 10
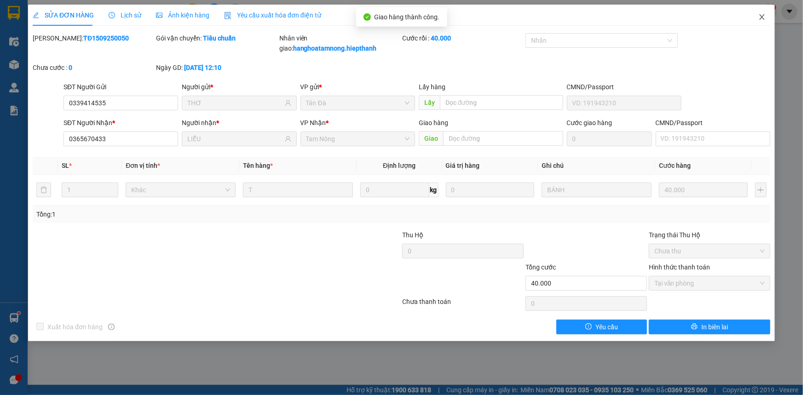
click at [762, 18] on icon "close" at bounding box center [761, 17] width 5 height 6
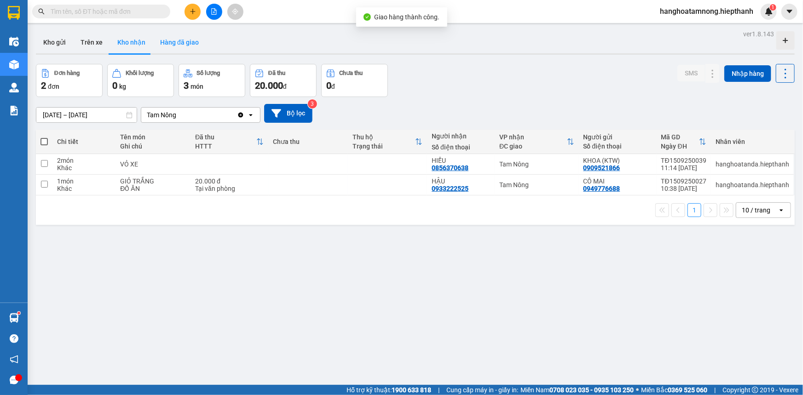
click at [182, 46] on button "Hàng đã giao" at bounding box center [179, 42] width 53 height 22
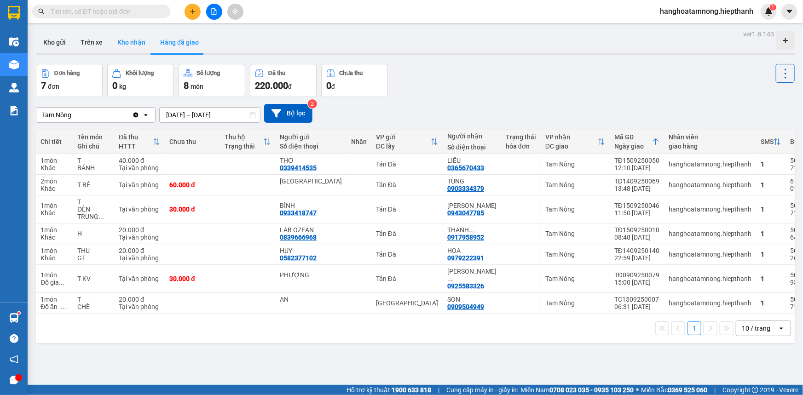
click at [127, 42] on button "Kho nhận" at bounding box center [131, 42] width 43 height 22
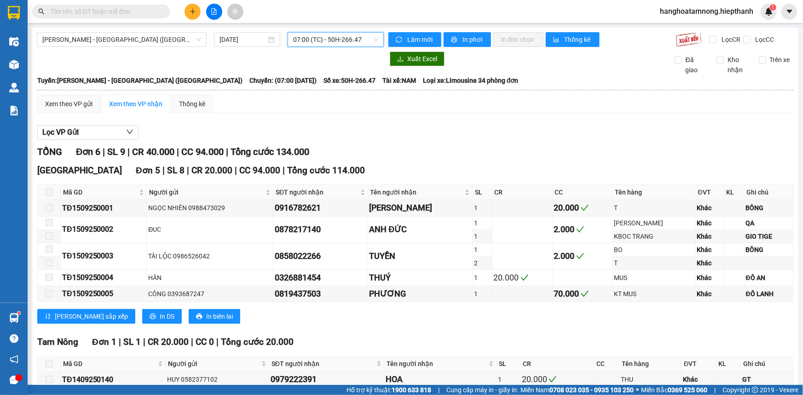
click at [331, 38] on span "07:00 (TC) - 50H-266.47" at bounding box center [335, 40] width 85 height 14
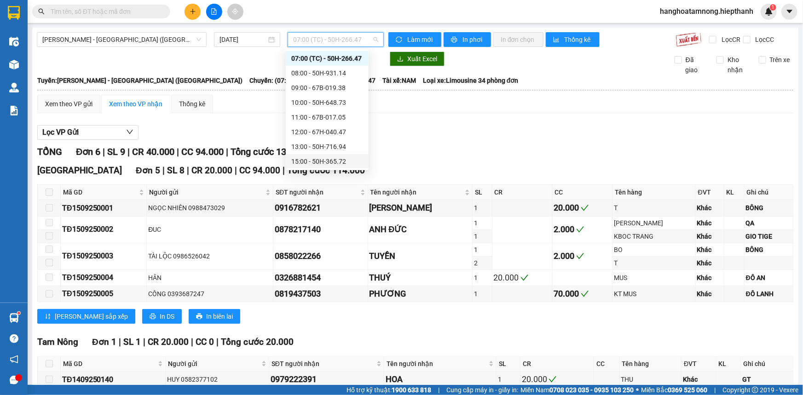
click at [422, 138] on div "Lọc VP Gửi" at bounding box center [415, 132] width 756 height 15
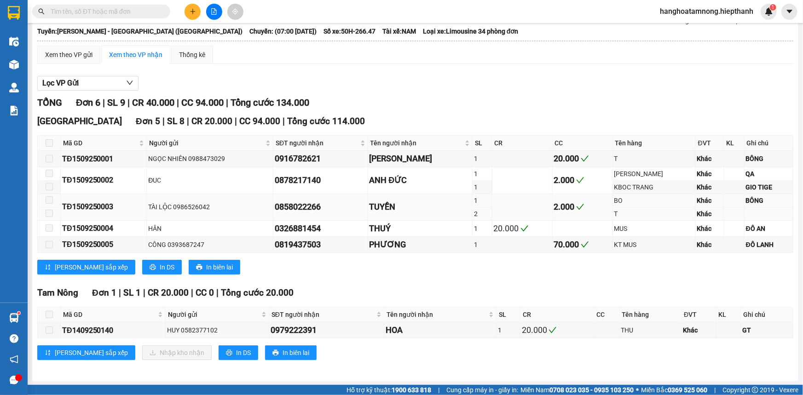
scroll to position [0, 0]
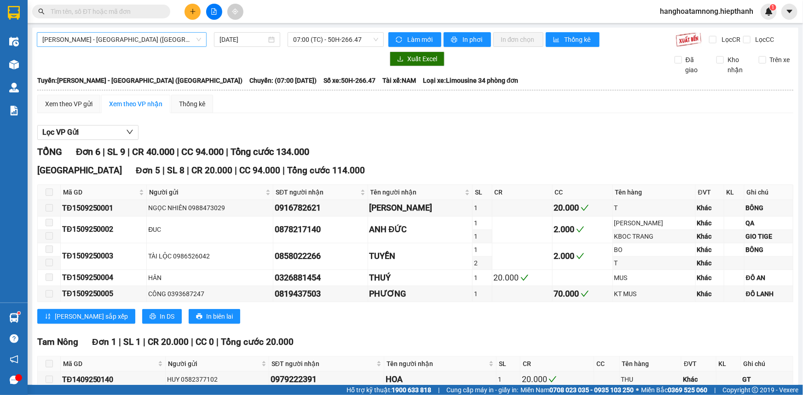
click at [72, 35] on span "[PERSON_NAME] - [GEOGRAPHIC_DATA] ([GEOGRAPHIC_DATA])" at bounding box center [121, 40] width 159 height 14
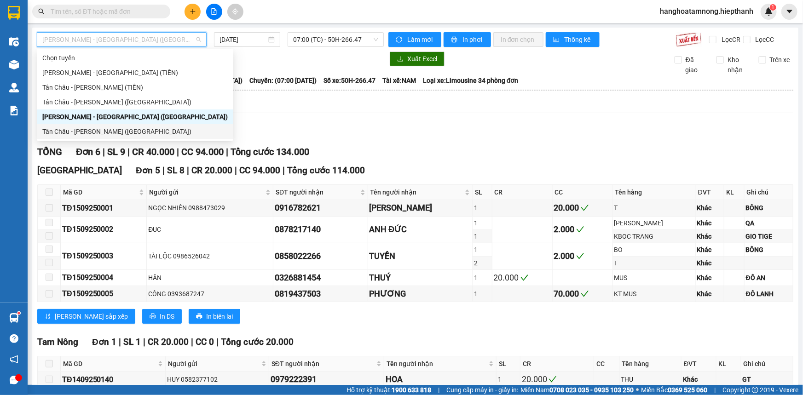
click at [62, 129] on div "Tân Châu - [PERSON_NAME] ([GEOGRAPHIC_DATA])" at bounding box center [134, 132] width 185 height 10
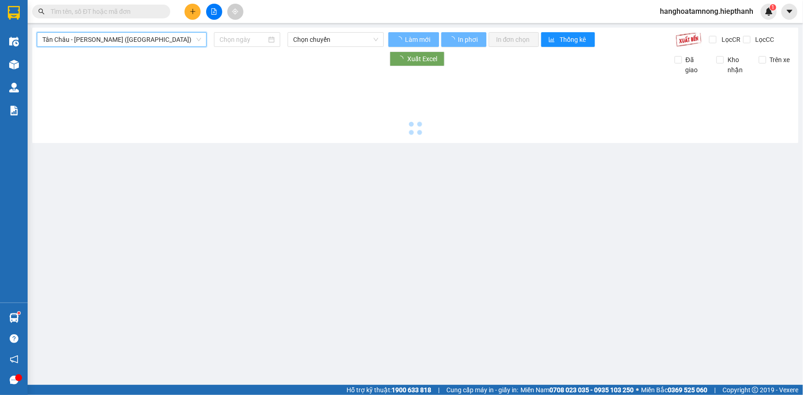
type input "[DATE]"
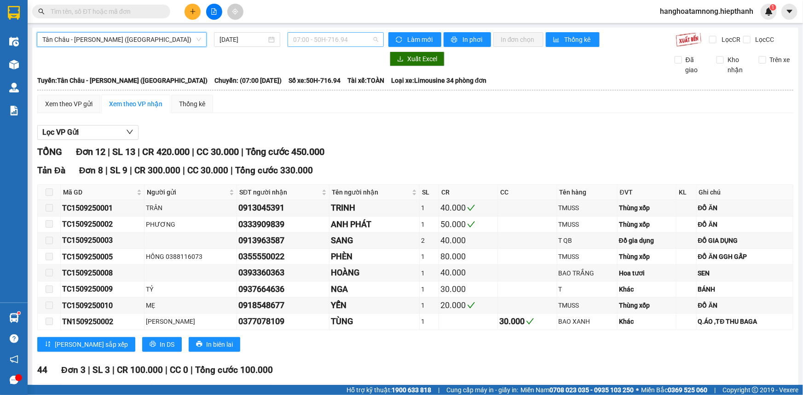
click at [336, 38] on span "07:00 - 50H-716.94" at bounding box center [335, 40] width 85 height 14
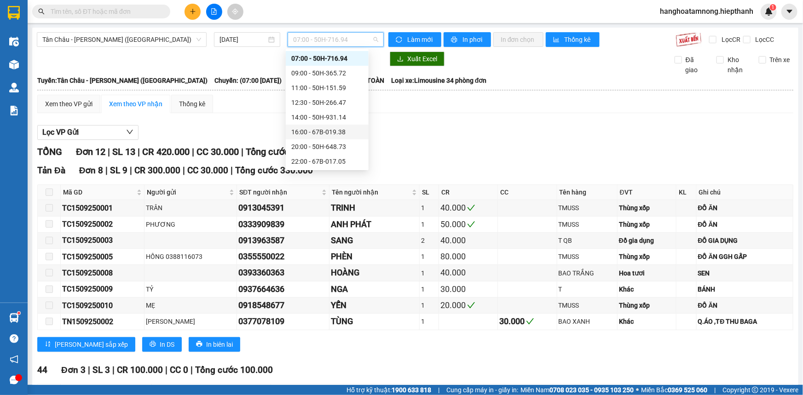
click at [309, 133] on div "16:00 - 67B-019.38" at bounding box center [327, 132] width 72 height 10
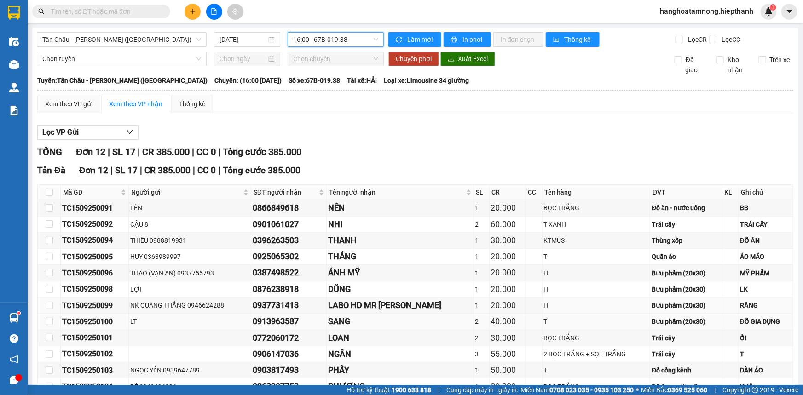
scroll to position [56, 0]
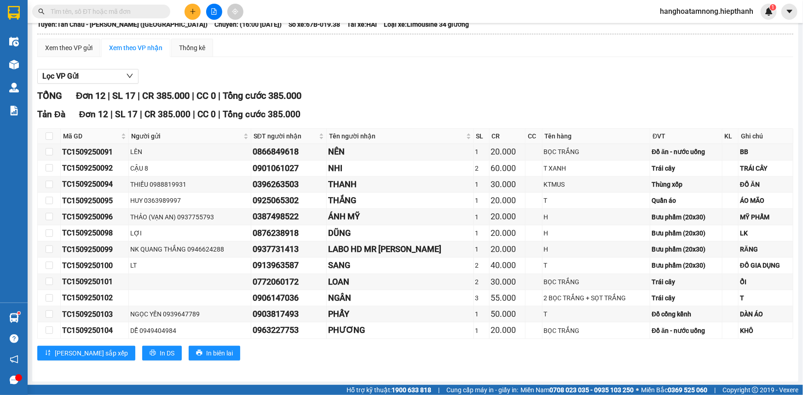
click at [416, 87] on div "Lọc VP Gửi TỔNG Đơn 12 | SL 17 | CR 385.000 | CC 0 | Tổng cước 385.000 Tản Đà …" at bounding box center [415, 218] width 756 height 308
click at [414, 87] on div "Lọc VP Gửi TỔNG Đơn 12 | SL 17 | CR 385.000 | CC 0 | Tổng cước 385.000 Tản Đà …" at bounding box center [415, 218] width 756 height 308
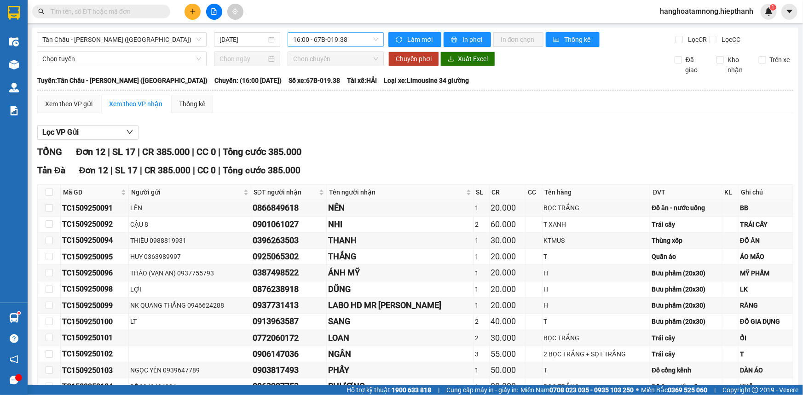
click at [318, 37] on span "16:00 - 67B-019.38" at bounding box center [335, 40] width 85 height 14
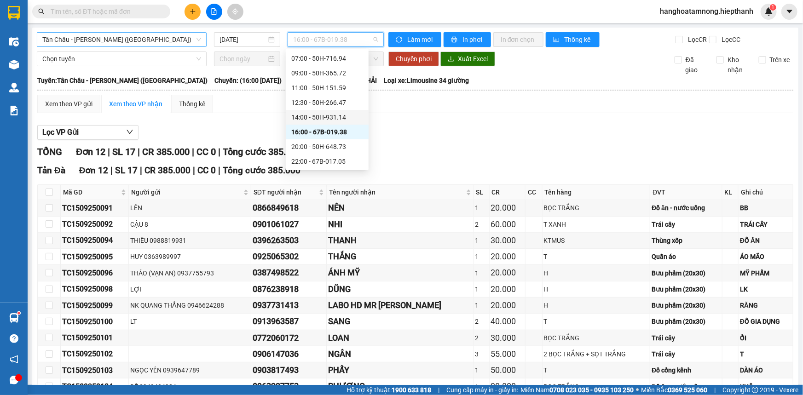
click at [176, 44] on span "Tân Châu - [PERSON_NAME] ([GEOGRAPHIC_DATA])" at bounding box center [121, 40] width 159 height 14
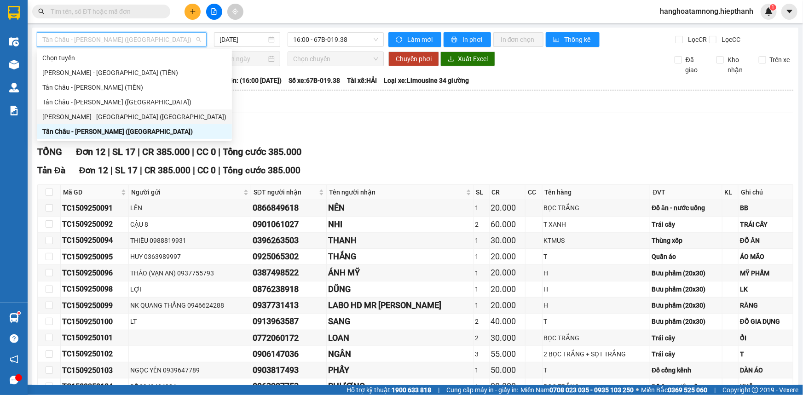
click at [54, 117] on div "[PERSON_NAME] - [GEOGRAPHIC_DATA] ([GEOGRAPHIC_DATA])" at bounding box center [134, 117] width 184 height 10
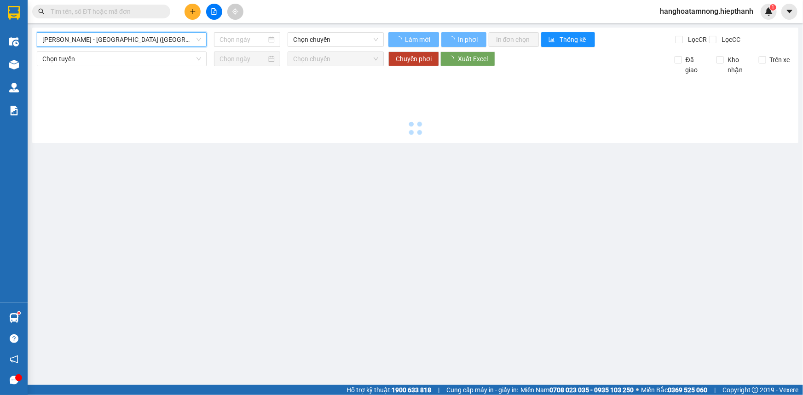
type input "[DATE]"
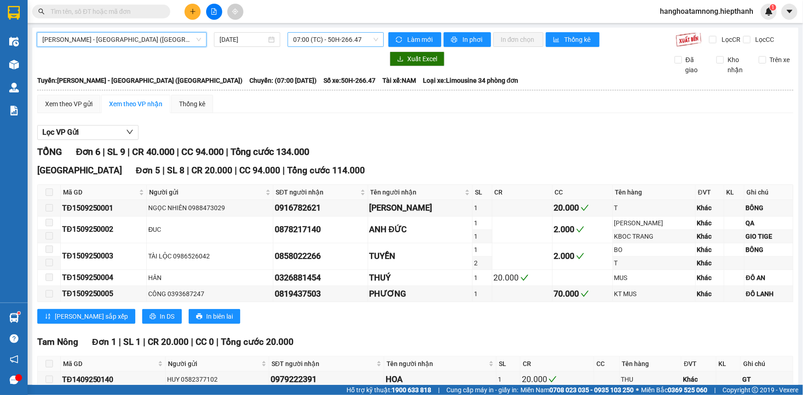
click at [342, 37] on span "07:00 (TC) - 50H-266.47" at bounding box center [335, 40] width 85 height 14
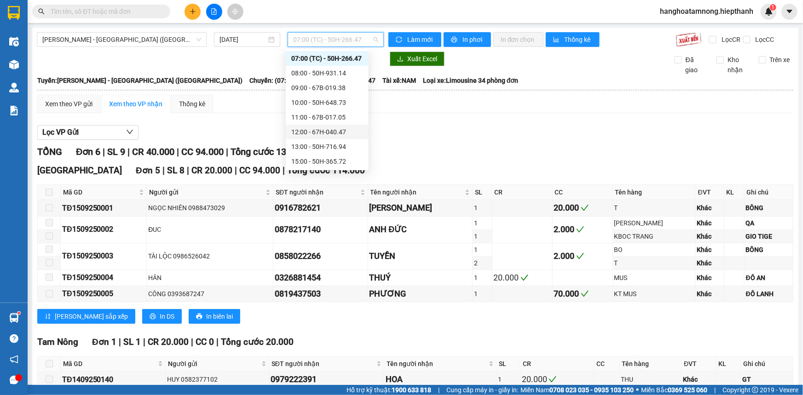
scroll to position [56, 0]
click at [323, 119] on div "15:00 - 50H-365.72" at bounding box center [327, 120] width 72 height 10
